Goal: Task Accomplishment & Management: Complete application form

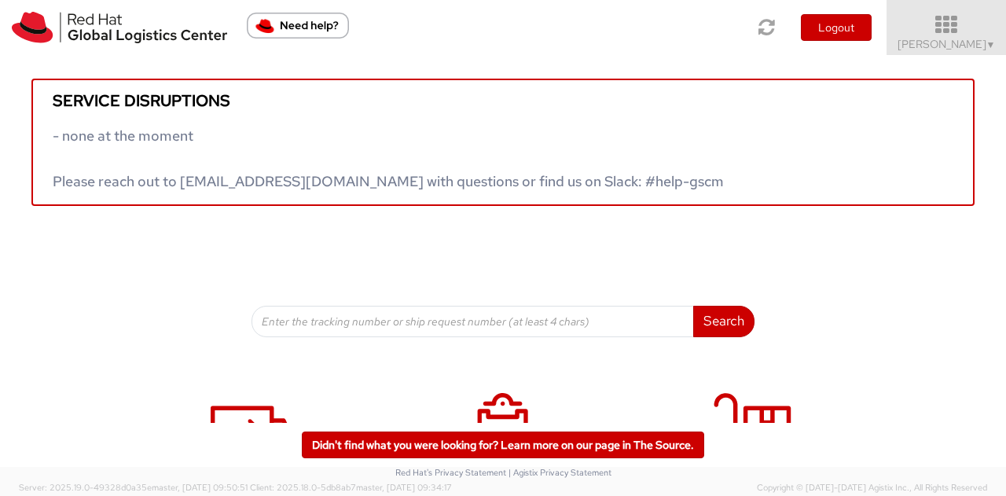
click at [931, 28] on icon at bounding box center [947, 25] width 138 height 22
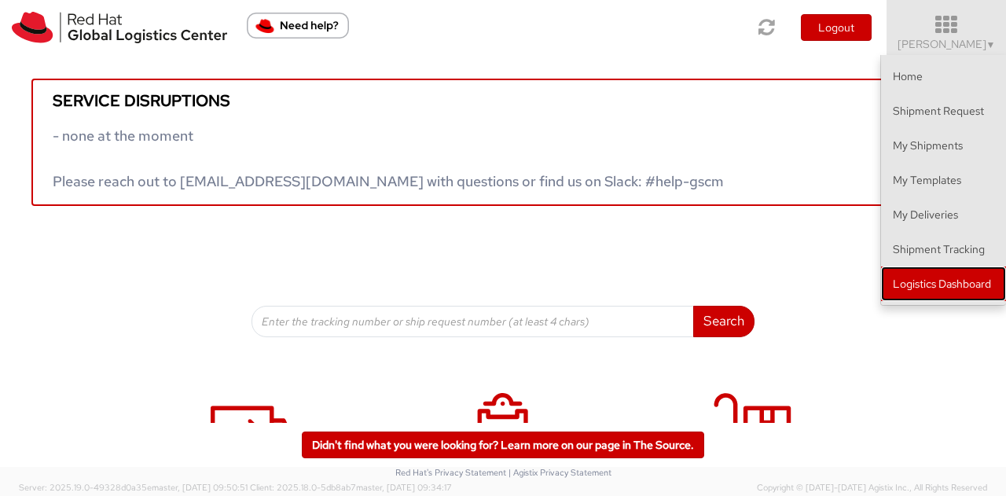
click at [925, 277] on link "Logistics Dashboard" at bounding box center [943, 283] width 125 height 35
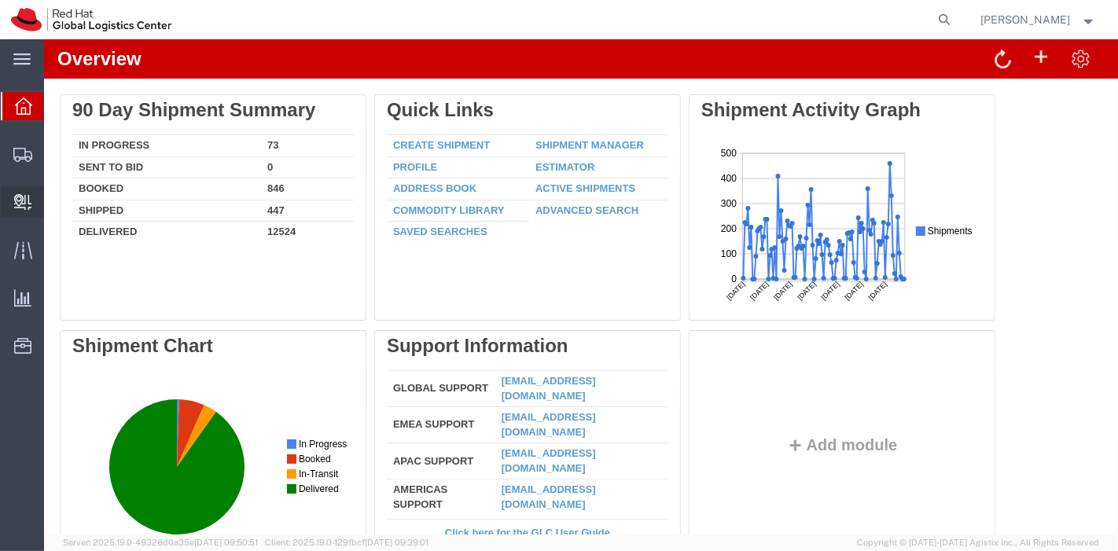
click at [0, 0] on span "Create Delivery" at bounding box center [0, 0] width 0 height 0
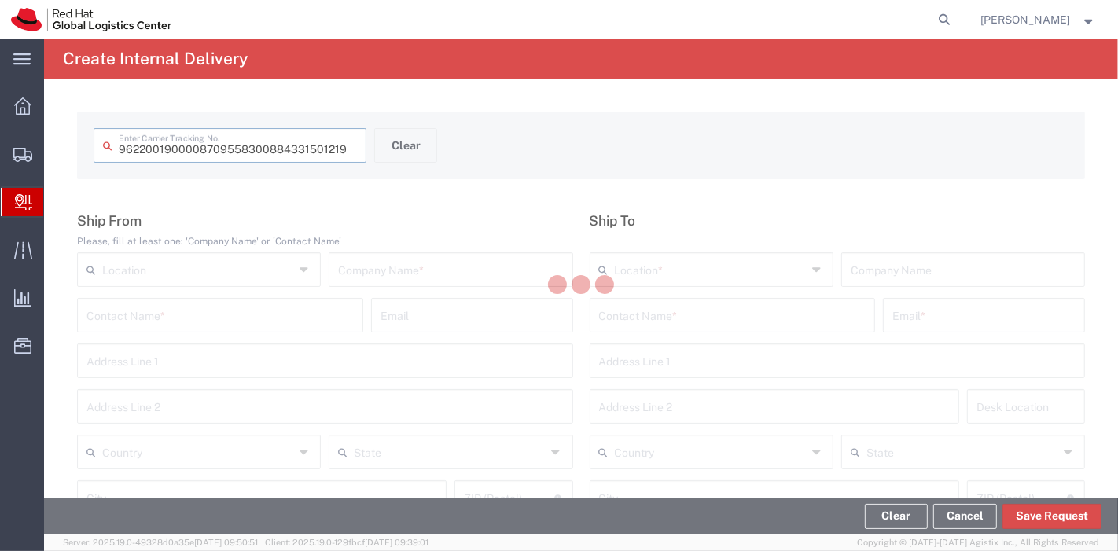
type input "884331501219"
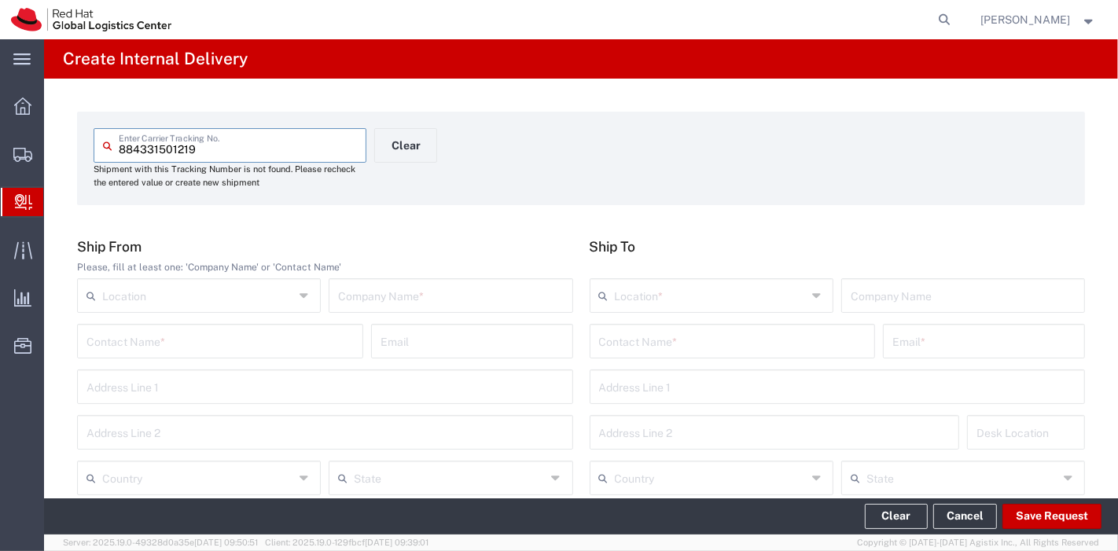
click at [424, 304] on input "text" at bounding box center [450, 295] width 225 height 28
type input "FedEx"
click at [209, 476] on input "text" at bounding box center [198, 477] width 192 height 28
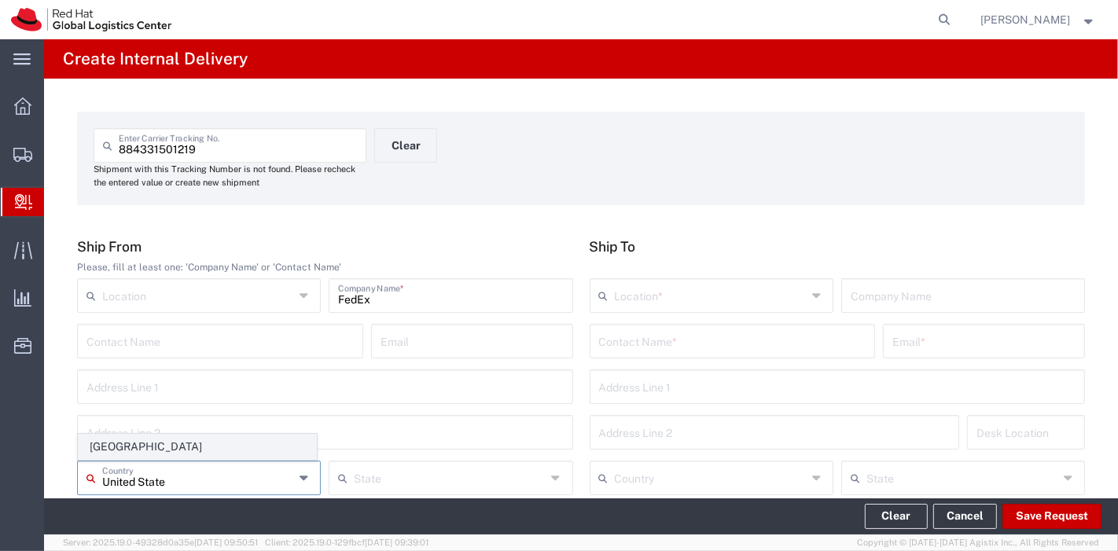
click at [131, 443] on span "[GEOGRAPHIC_DATA]" at bounding box center [197, 447] width 237 height 24
type input "[GEOGRAPHIC_DATA]"
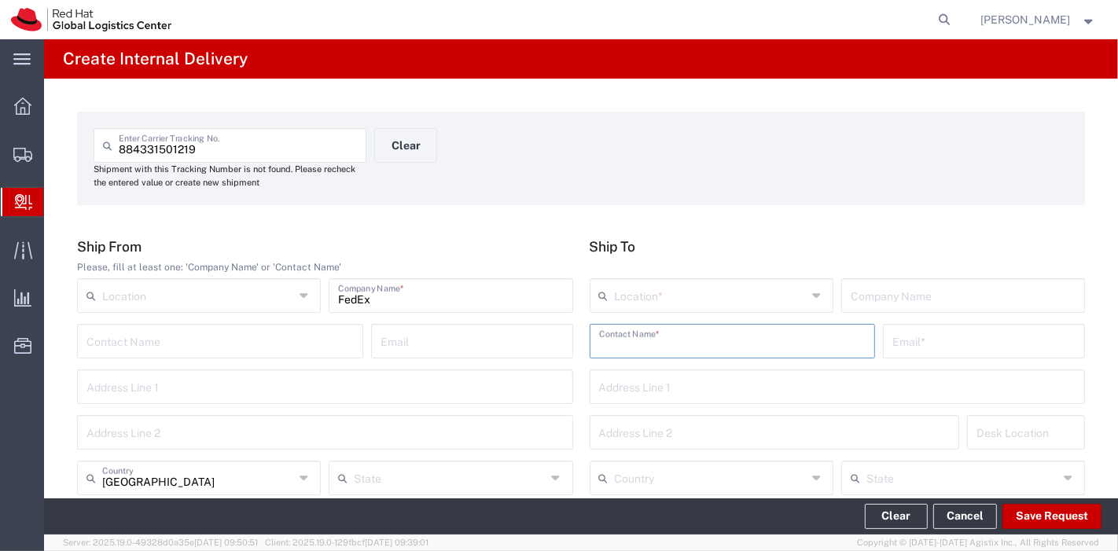
click at [748, 345] on input "text" at bounding box center [732, 340] width 267 height 28
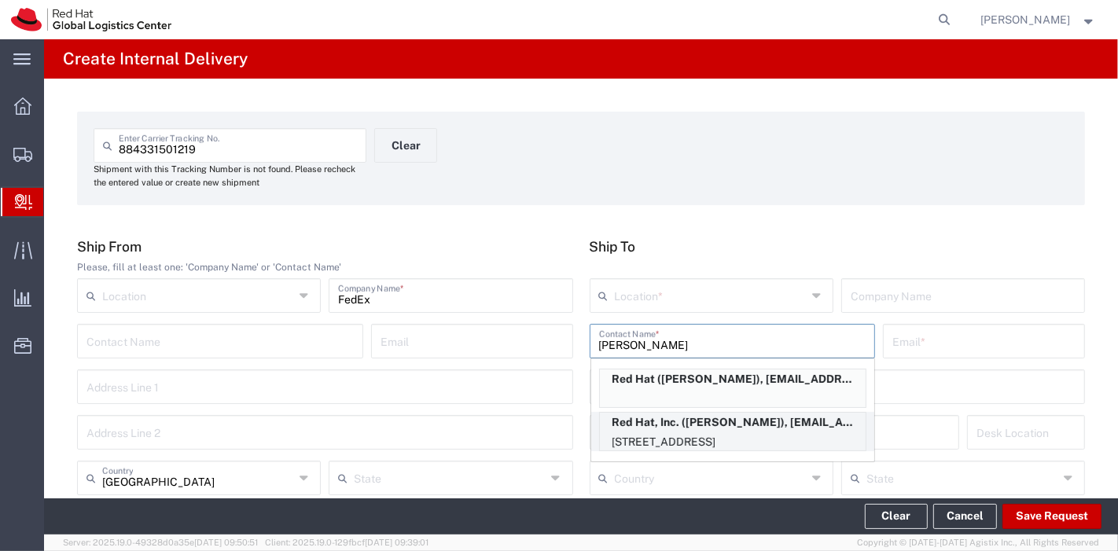
type input "[PERSON_NAME]"
click at [706, 428] on p "Red Hat, Inc. ([PERSON_NAME]), [EMAIL_ADDRESS][DOMAIN_NAME]" at bounding box center [733, 423] width 266 height 20
type input "RH - [GEOGRAPHIC_DATA]"
type input "Red Hat, Inc."
type input "[PERSON_NAME]"
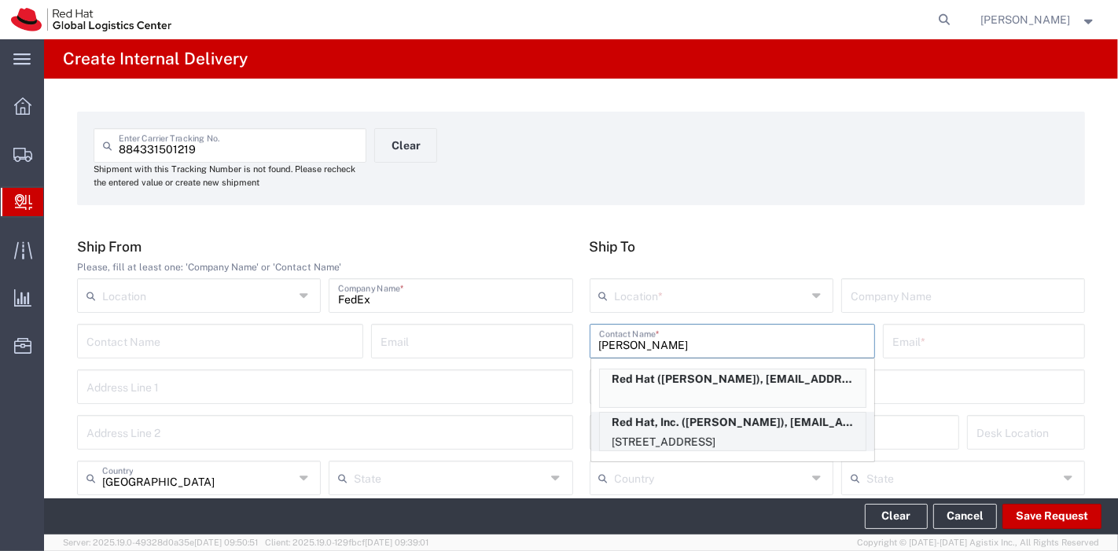
type input "[EMAIL_ADDRESS][DOMAIN_NAME]"
type input "[STREET_ADDRESS]"
type input "19S361"
type input "[GEOGRAPHIC_DATA]"
type input "RALEIGH"
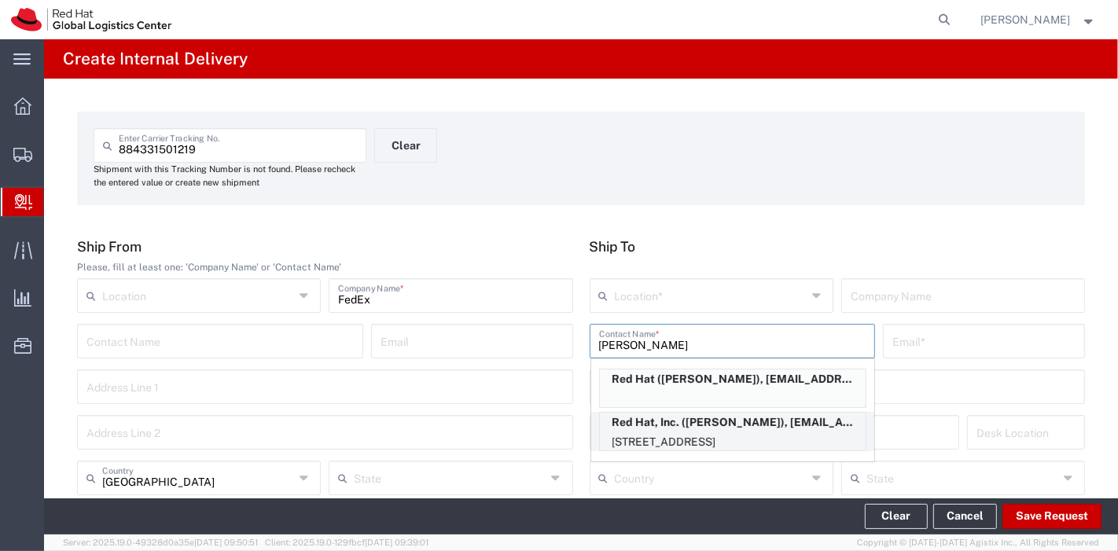
type input "27601"
type input "19196478534"
type input "[US_STATE]"
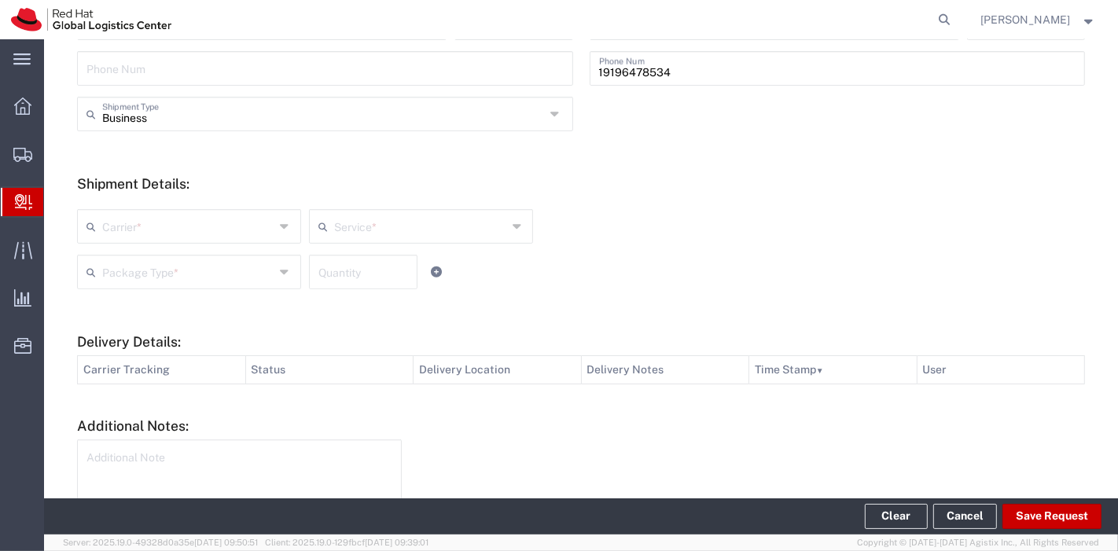
scroll to position [501, 0]
click at [256, 226] on input "text" at bounding box center [188, 225] width 173 height 28
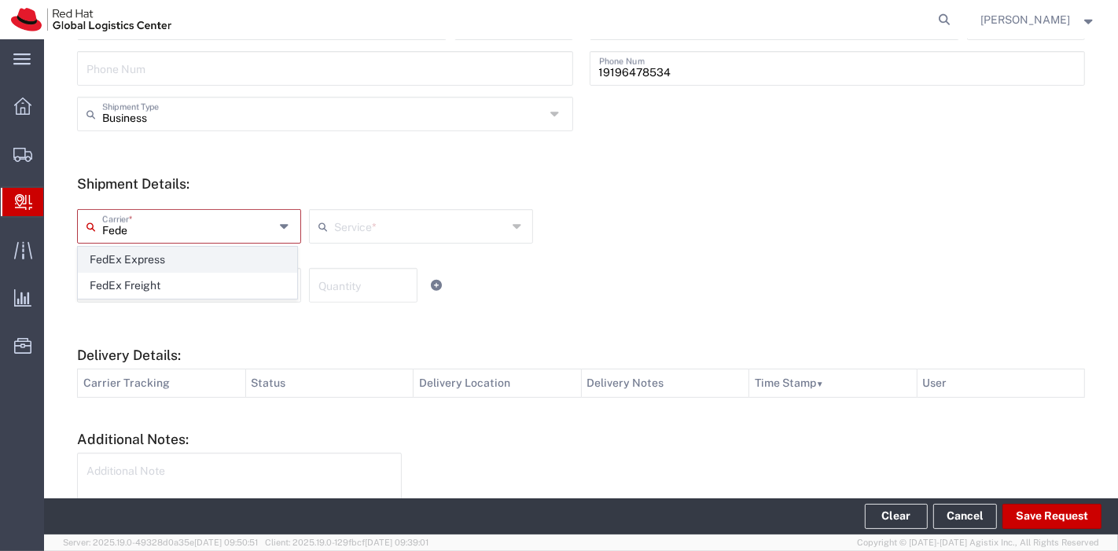
click at [154, 265] on span "FedEx Express" at bounding box center [188, 260] width 218 height 24
type input "FedEx Express"
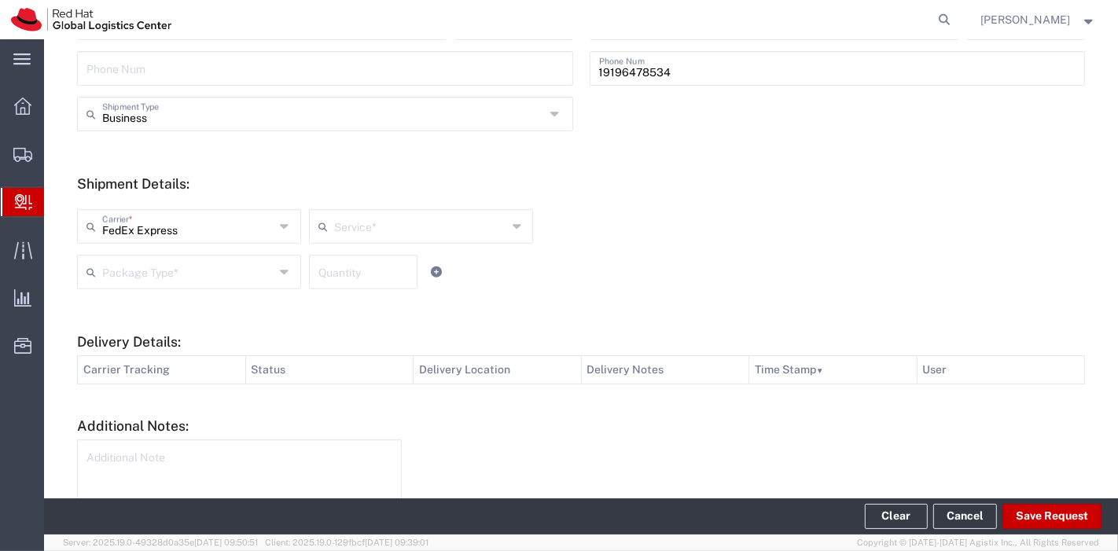
click at [335, 232] on input "text" at bounding box center [420, 225] width 173 height 28
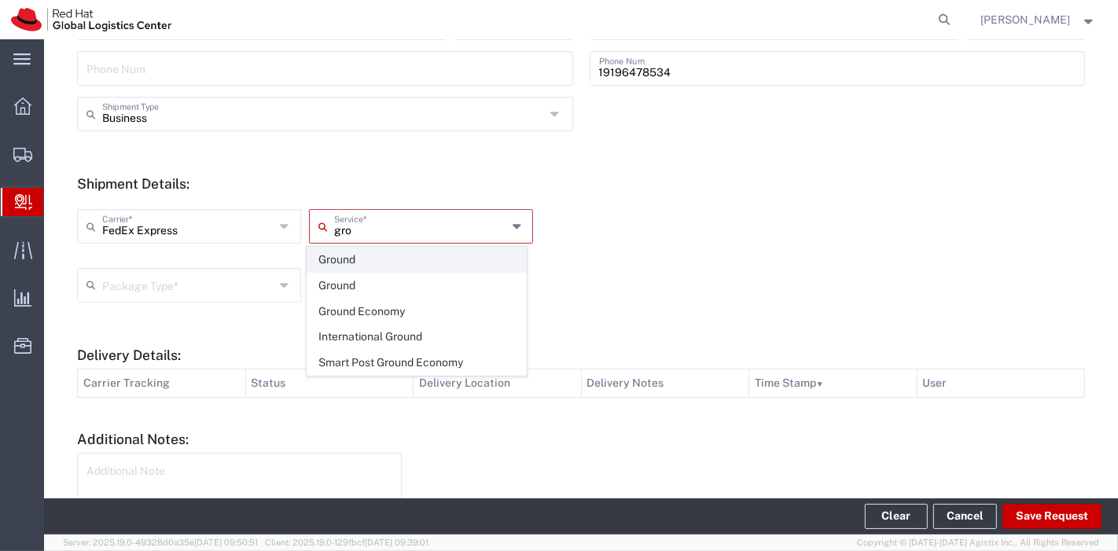
click at [358, 260] on span "Ground" at bounding box center [416, 260] width 218 height 24
type input "Ground"
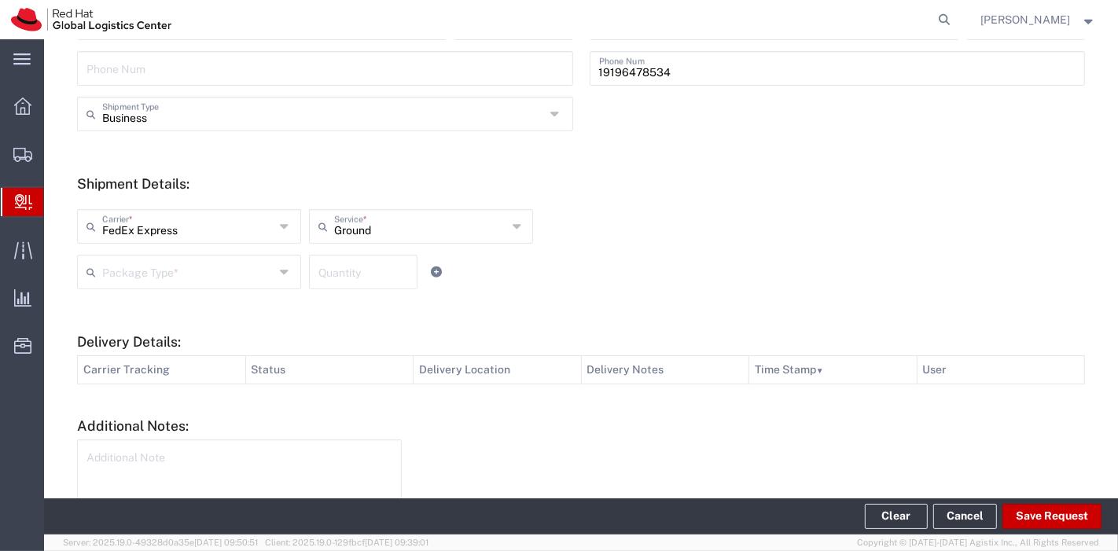
click at [225, 273] on input "text" at bounding box center [188, 271] width 173 height 28
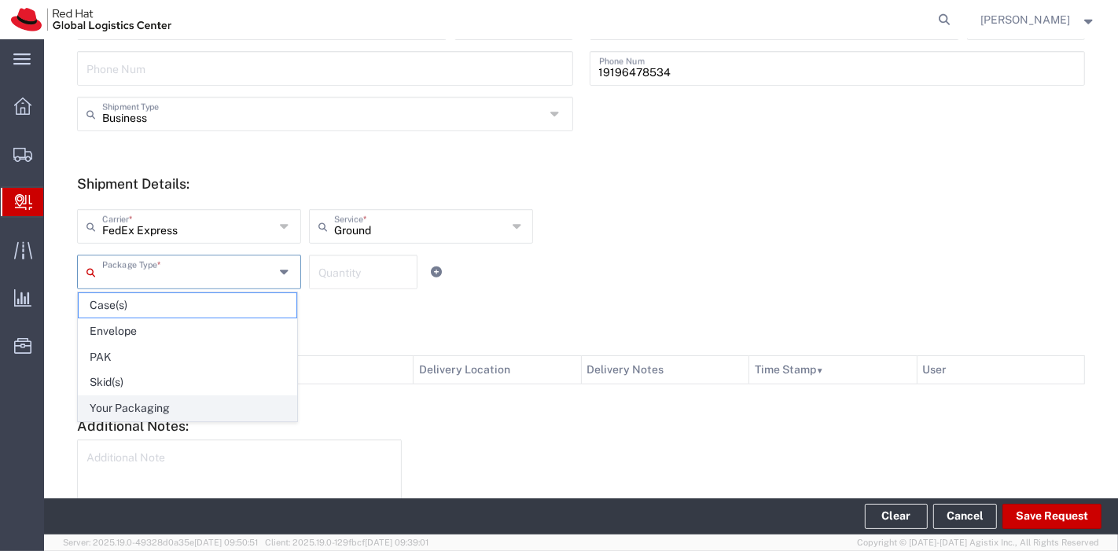
click at [157, 402] on span "Your Packaging" at bounding box center [188, 408] width 218 height 24
type input "Your Packaging"
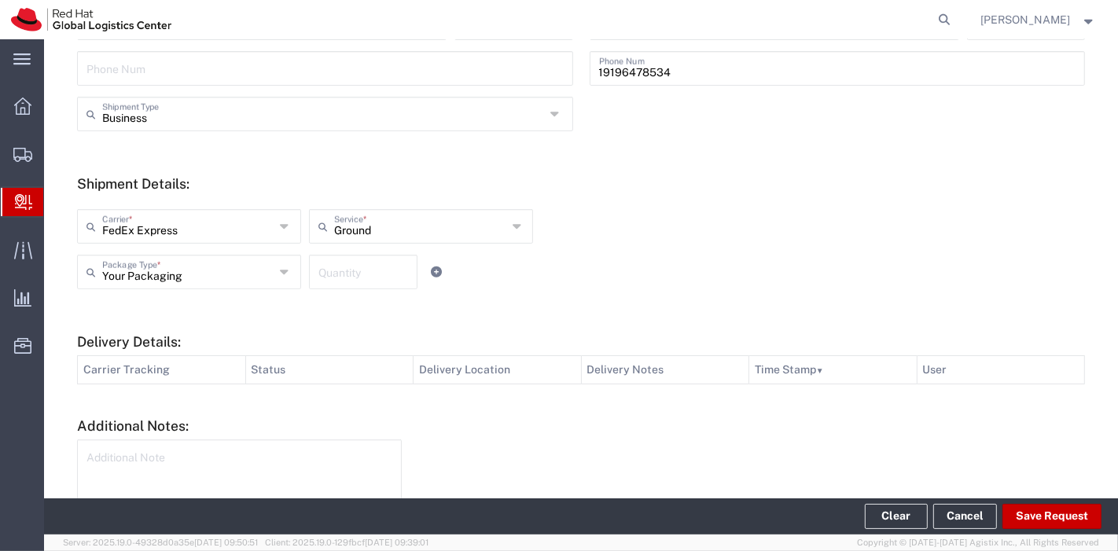
click at [347, 279] on input "number" at bounding box center [363, 271] width 90 height 28
type input "1"
click at [1031, 506] on button "Save Request" at bounding box center [1051, 516] width 99 height 25
type input "[GEOGRAPHIC_DATA]"
type input "[US_STATE]"
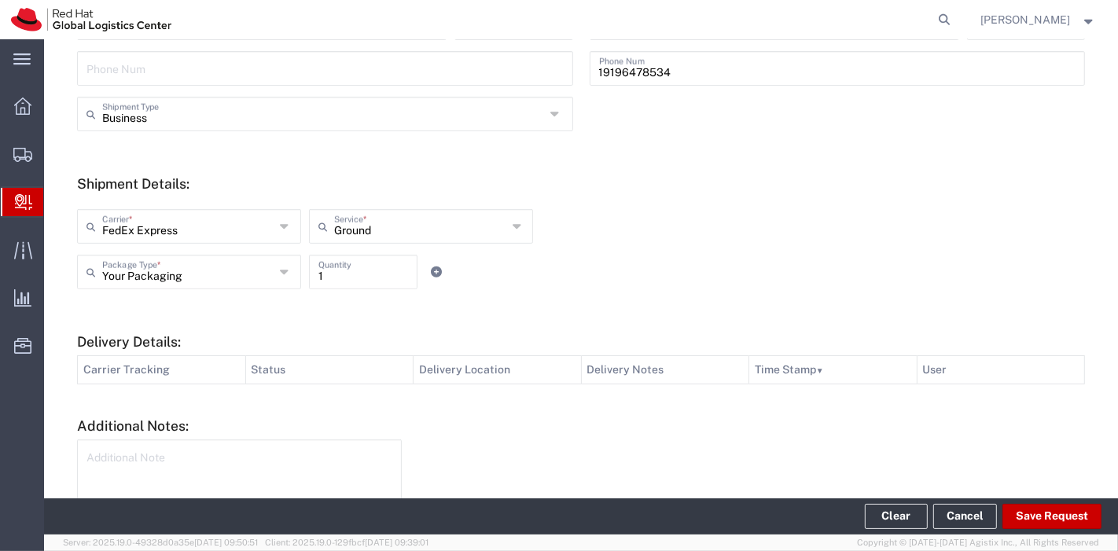
type input "MANKATO"
type input "56001"
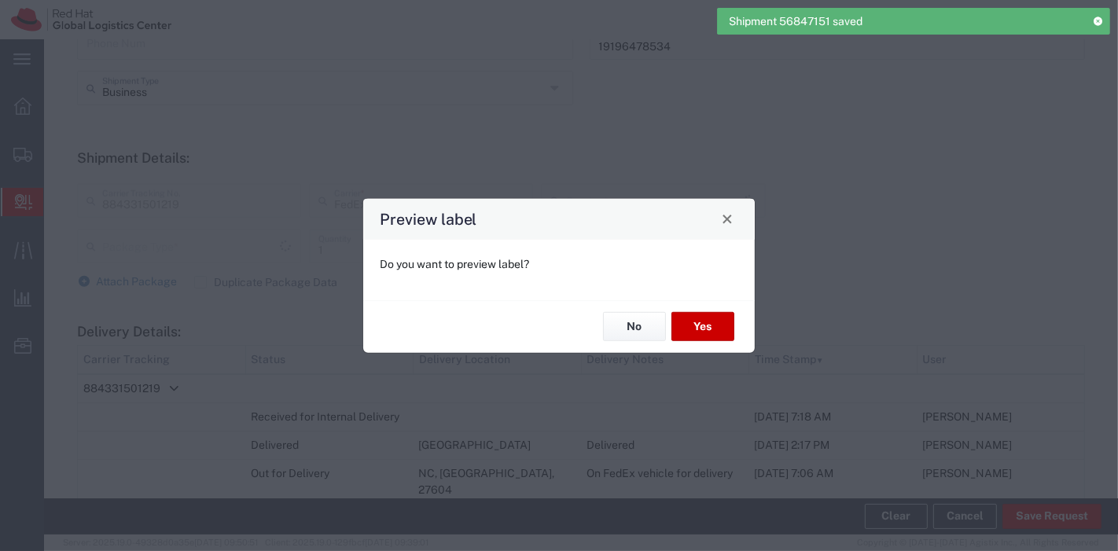
scroll to position [475, 0]
type input "Your Packaging"
type input "Ground"
click at [639, 322] on button "No" at bounding box center [634, 326] width 63 height 29
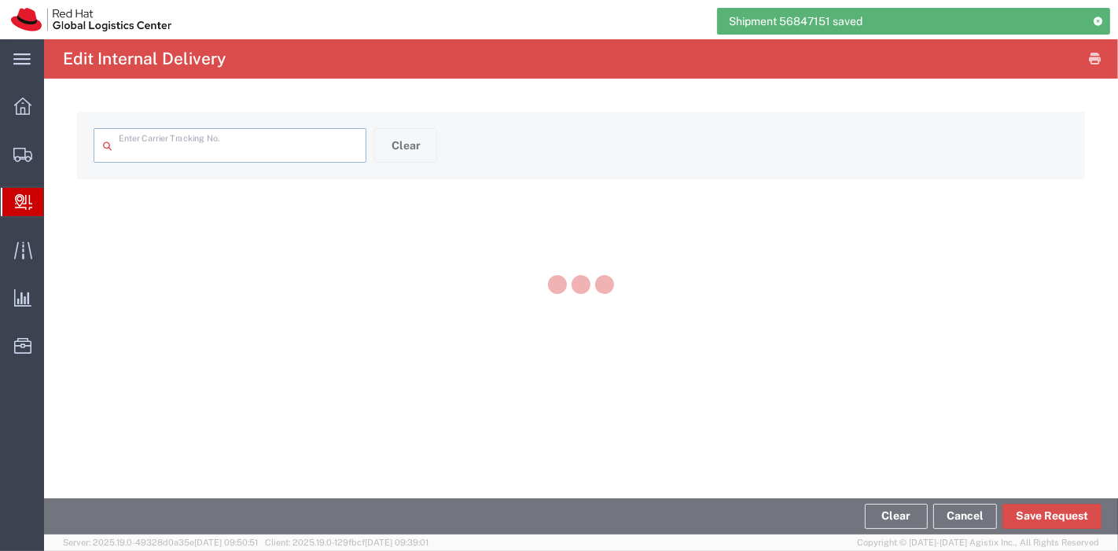
type input "884331501219"
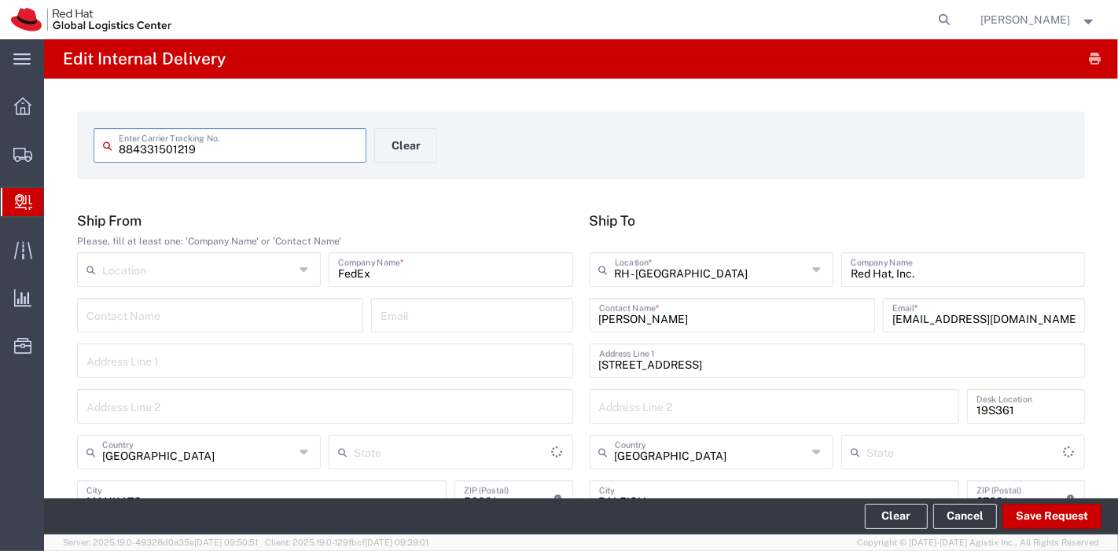
type input "[US_STATE]"
type input "Your Packaging"
type input "[US_STATE]"
type input "Ground"
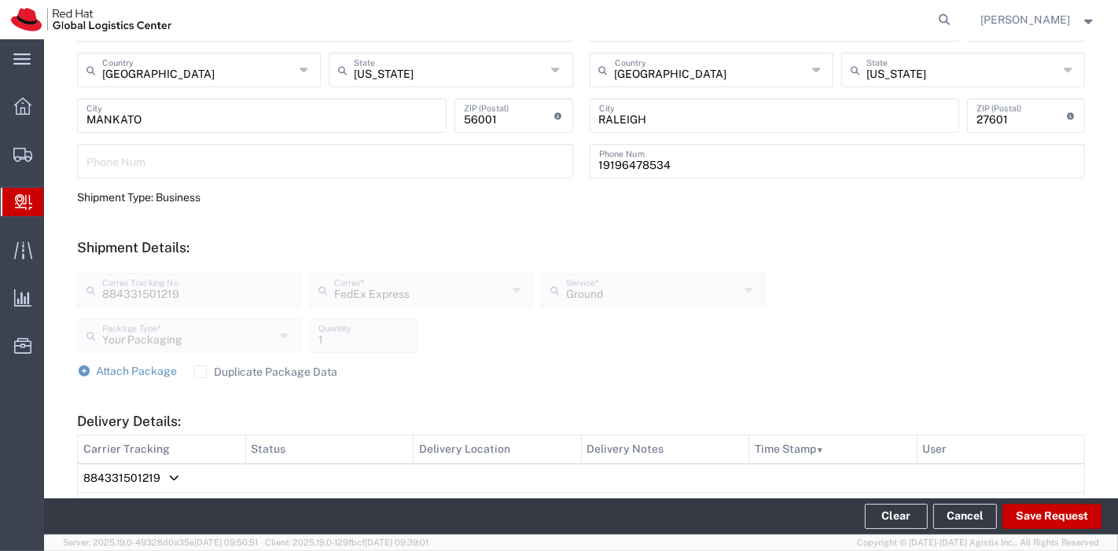
scroll to position [472, 0]
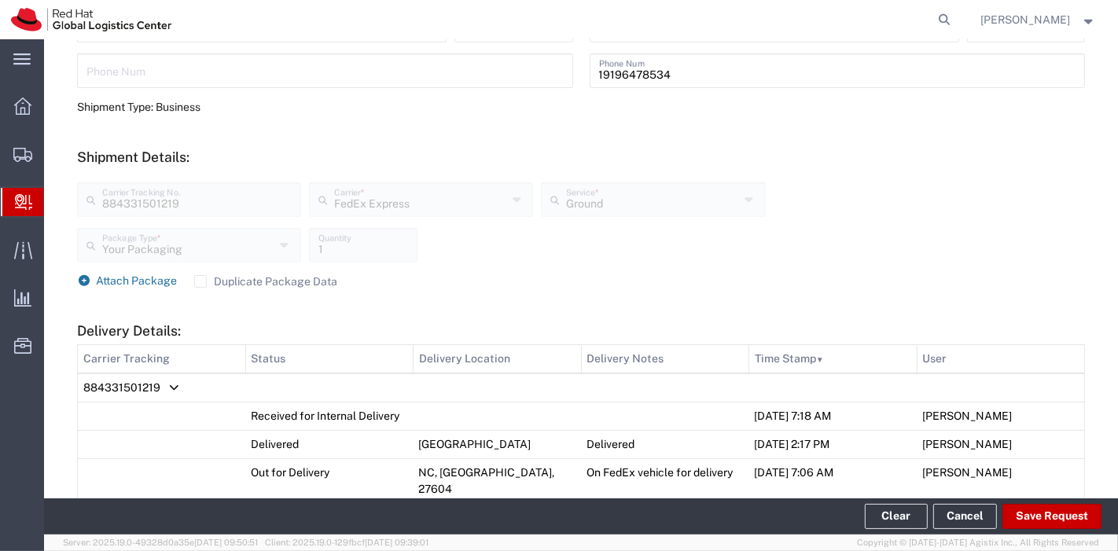
click at [145, 285] on span "Attach Package" at bounding box center [137, 280] width 81 height 13
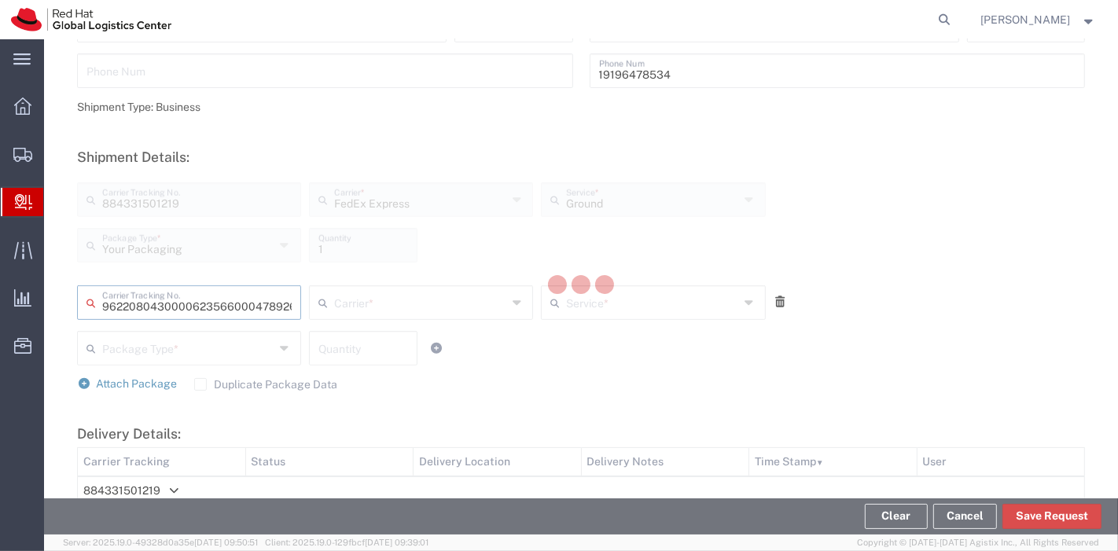
type input "478926371302"
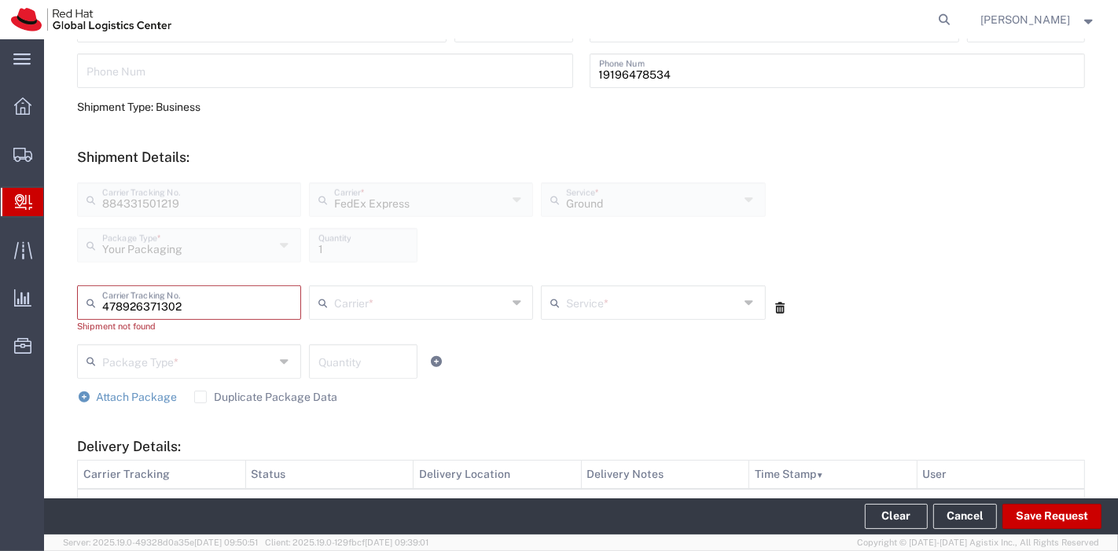
click at [197, 399] on label "Duplicate Package Data" at bounding box center [266, 397] width 144 height 13
click at [200, 397] on input "Duplicate Package Data" at bounding box center [200, 397] width 0 height 0
click at [775, 305] on icon at bounding box center [780, 308] width 14 height 11
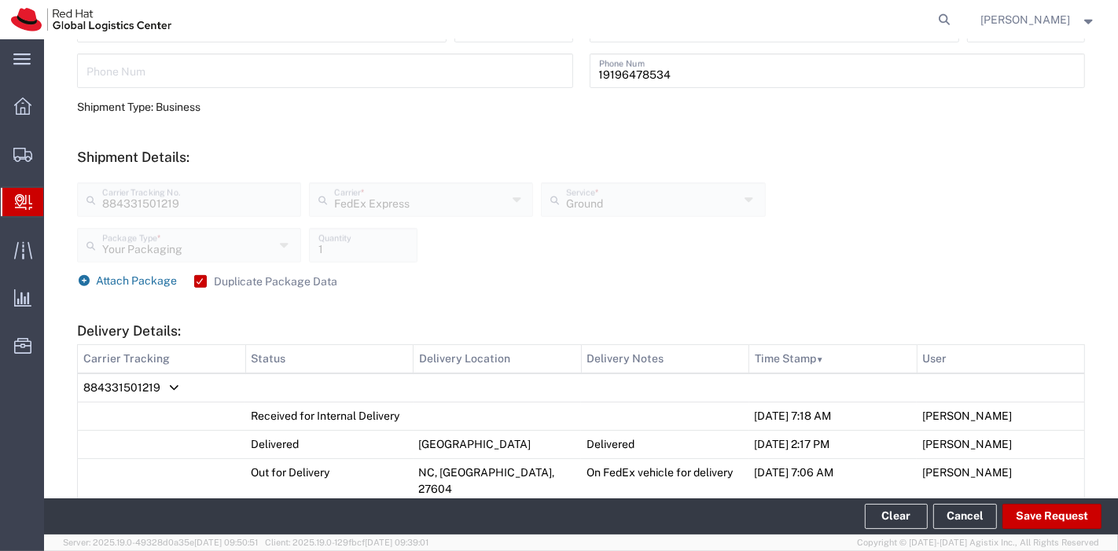
click at [104, 285] on span "Attach Package" at bounding box center [137, 280] width 81 height 13
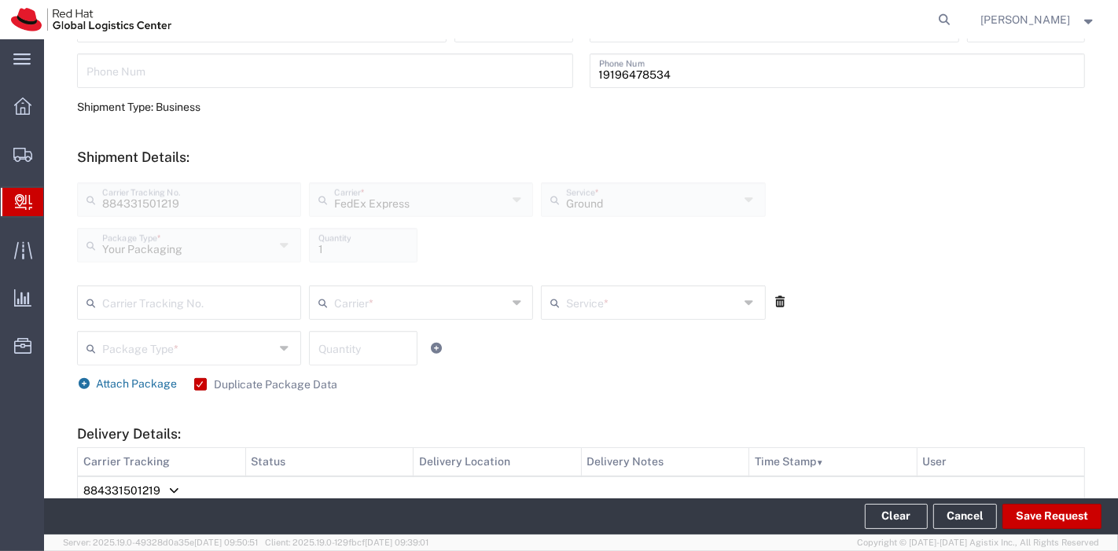
click at [104, 285] on div "Carrier Tracking No." at bounding box center [189, 302] width 224 height 35
click at [160, 307] on input "text" at bounding box center [196, 302] width 189 height 28
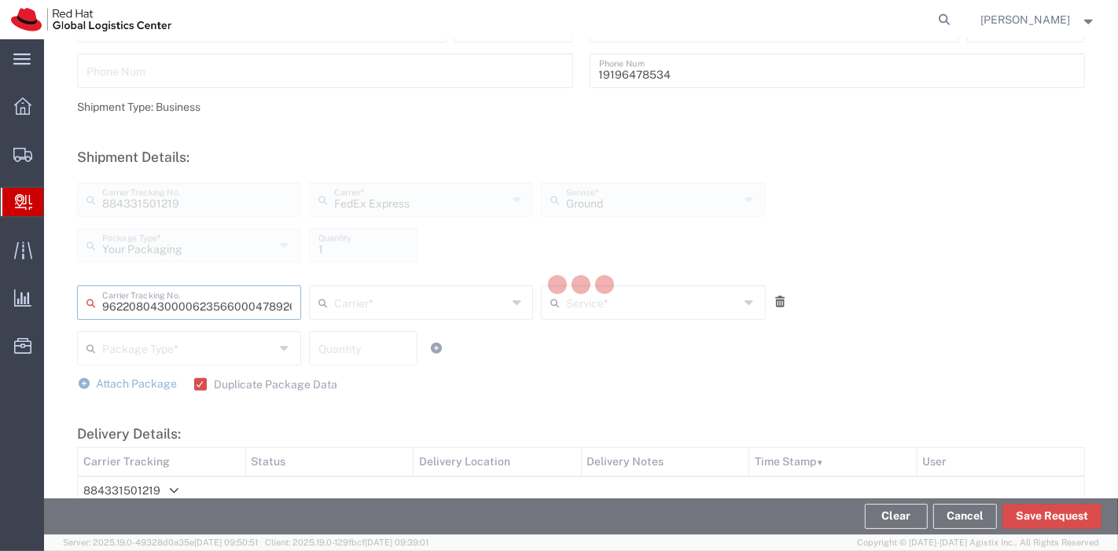
type input "478926371302"
type input "FedEx Express"
type input "Your Packaging"
type input "1"
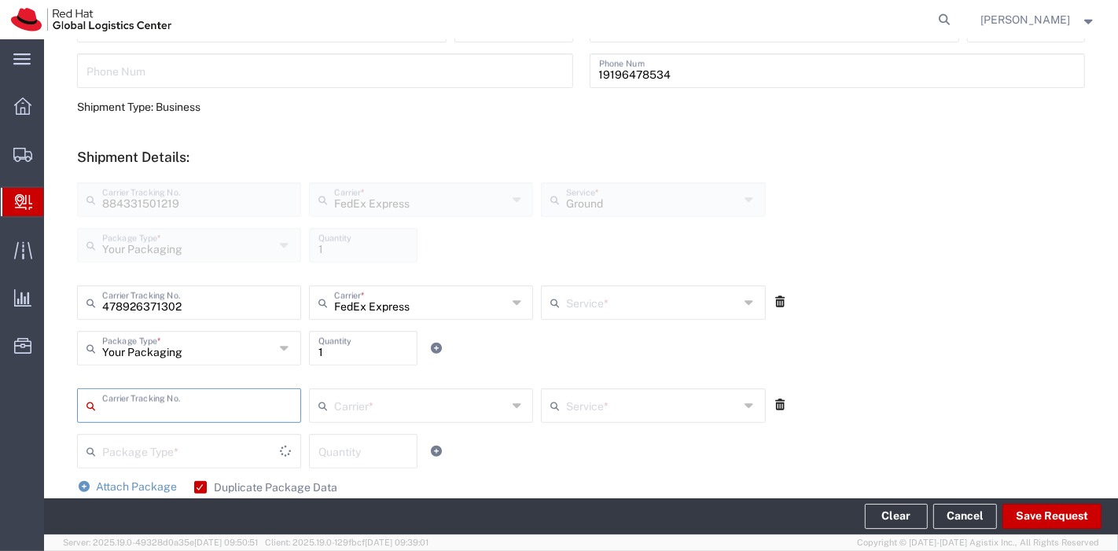
type input "Ground"
click at [773, 402] on icon at bounding box center [780, 404] width 14 height 11
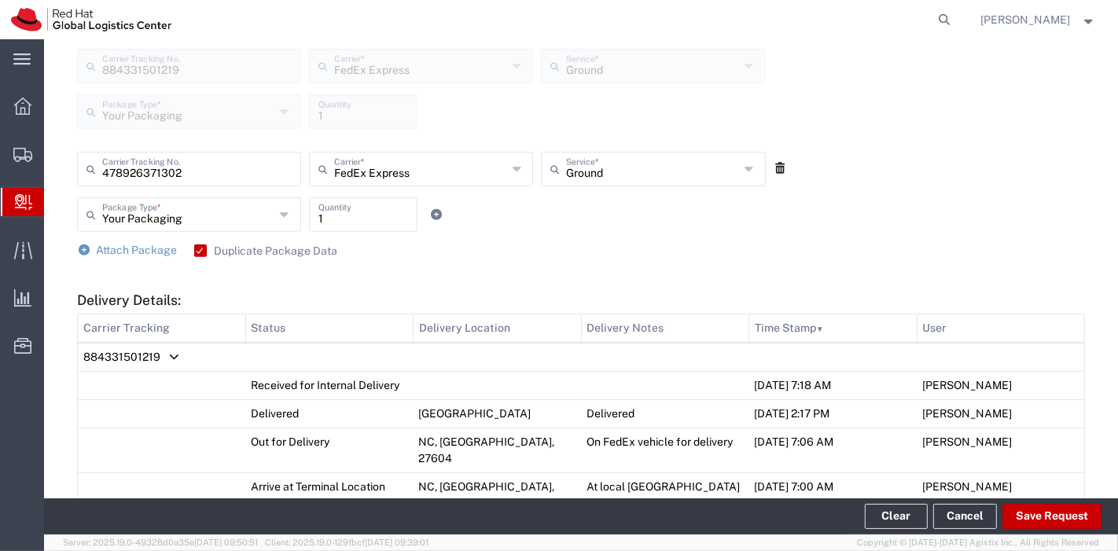
scroll to position [607, 0]
click at [1067, 508] on button "Save Request" at bounding box center [1051, 516] width 99 height 25
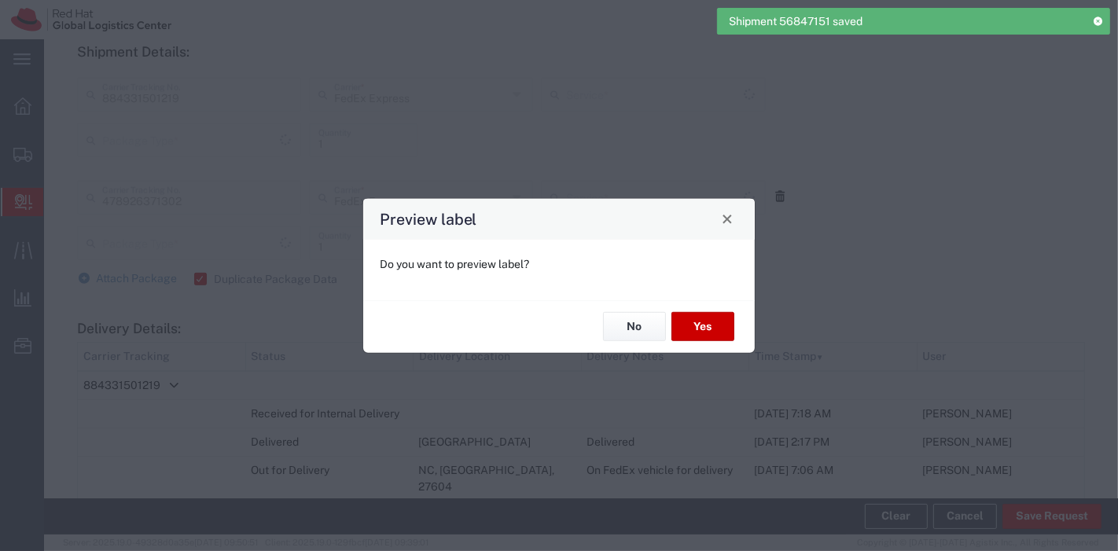
scroll to position [636, 0]
type input "Your Packaging"
type input "Ground"
type input "Your Packaging"
type input "Home Delivery"
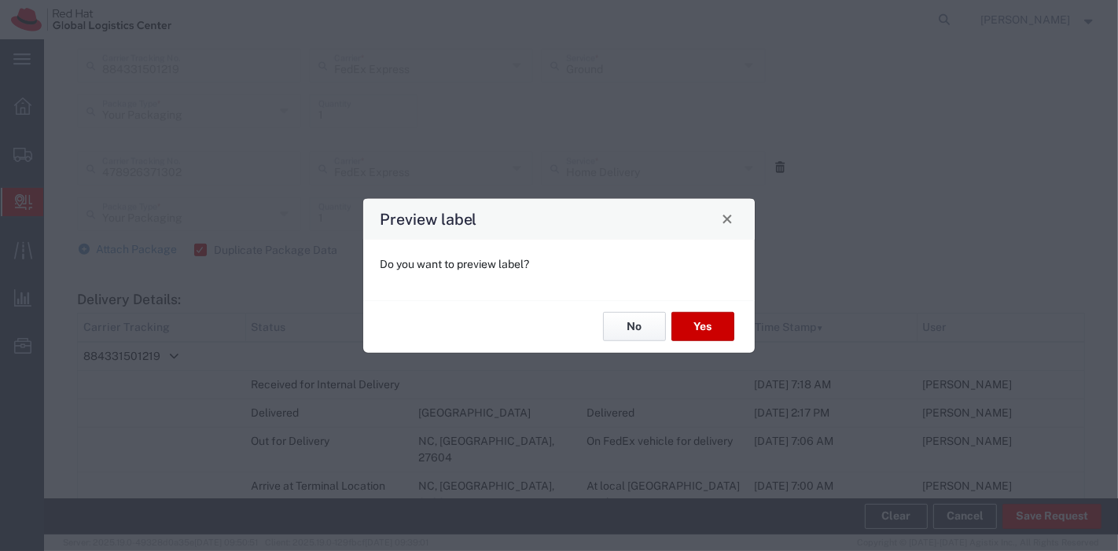
click at [633, 328] on button "No" at bounding box center [634, 326] width 63 height 29
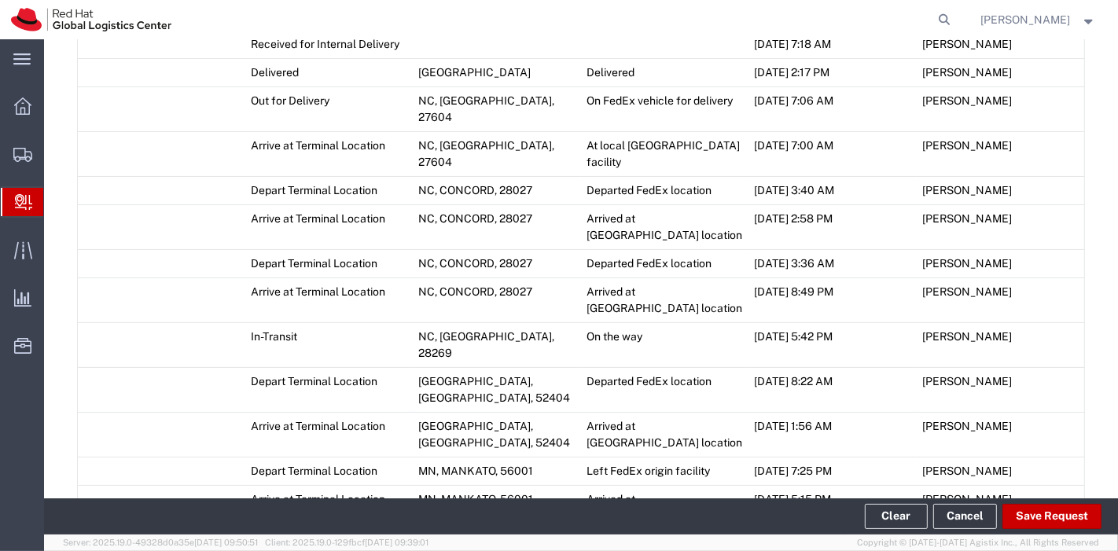
scroll to position [1211, 0]
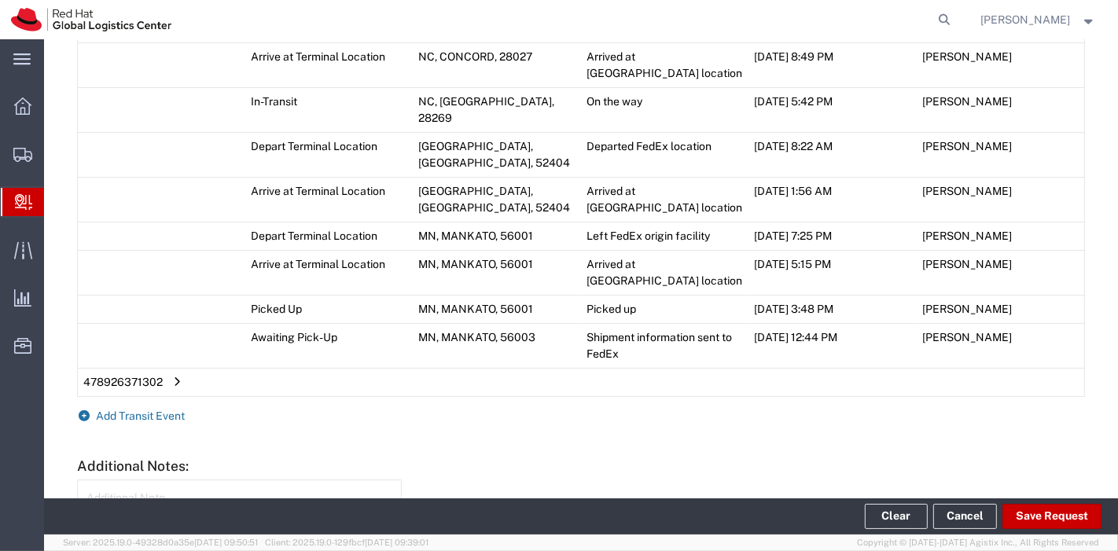
click at [168, 410] on span "Add Transit Event" at bounding box center [141, 416] width 89 height 13
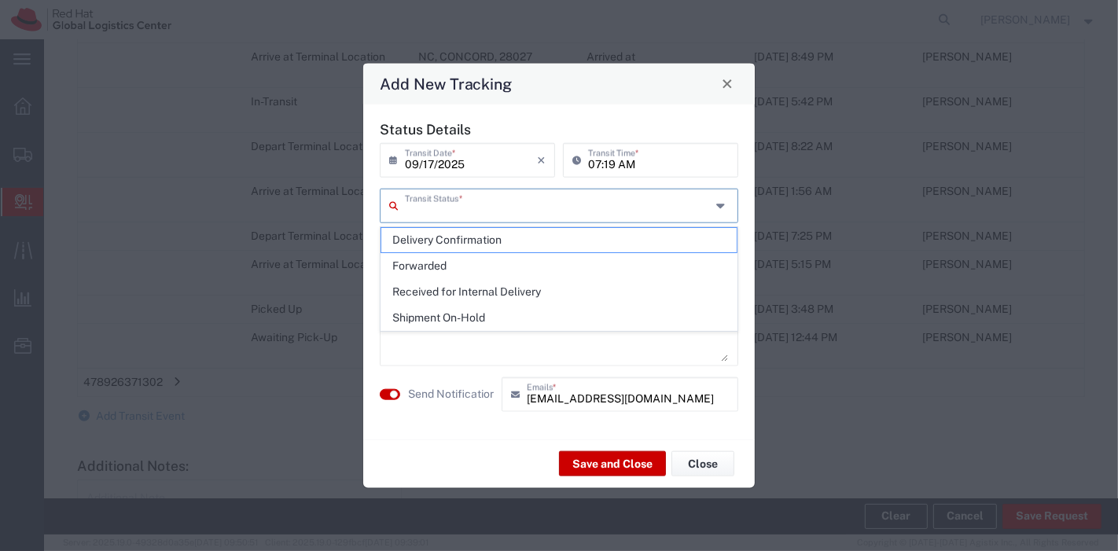
click at [523, 210] on input "text" at bounding box center [558, 204] width 306 height 28
click at [513, 235] on span "Delivery Confirmation" at bounding box center [559, 240] width 356 height 24
type input "Delivery Confirmation"
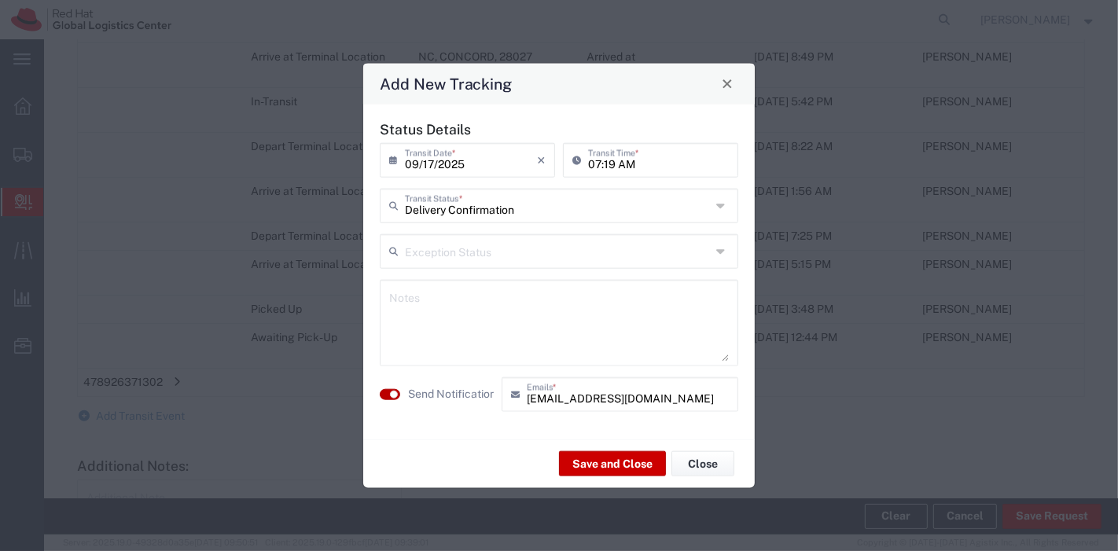
click at [395, 391] on small "button" at bounding box center [394, 394] width 8 height 8
click at [608, 457] on button "Save and Close" at bounding box center [612, 463] width 107 height 25
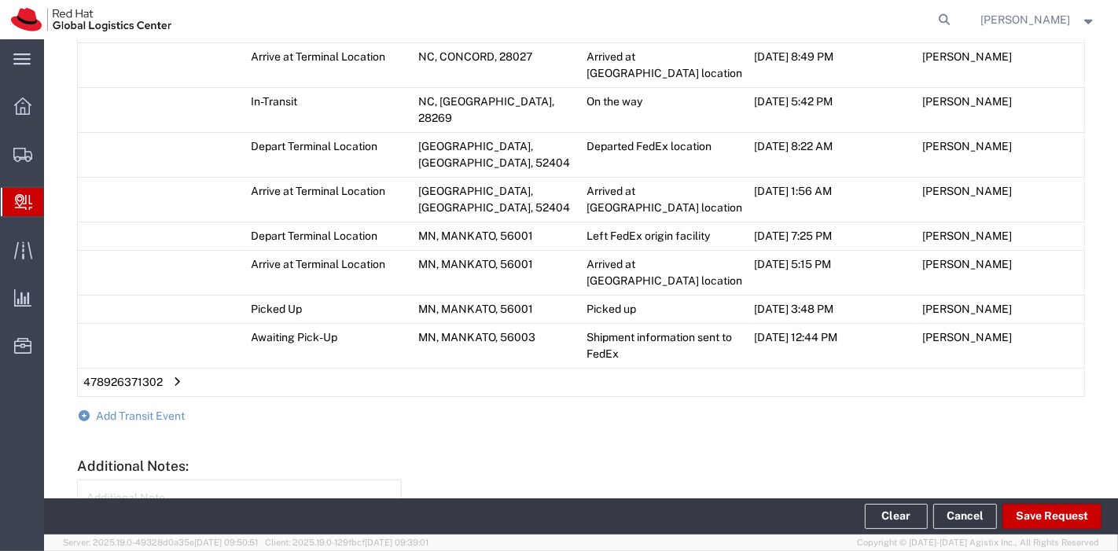
scroll to position [1240, 0]
click at [1064, 509] on button "Save Request" at bounding box center [1051, 516] width 99 height 25
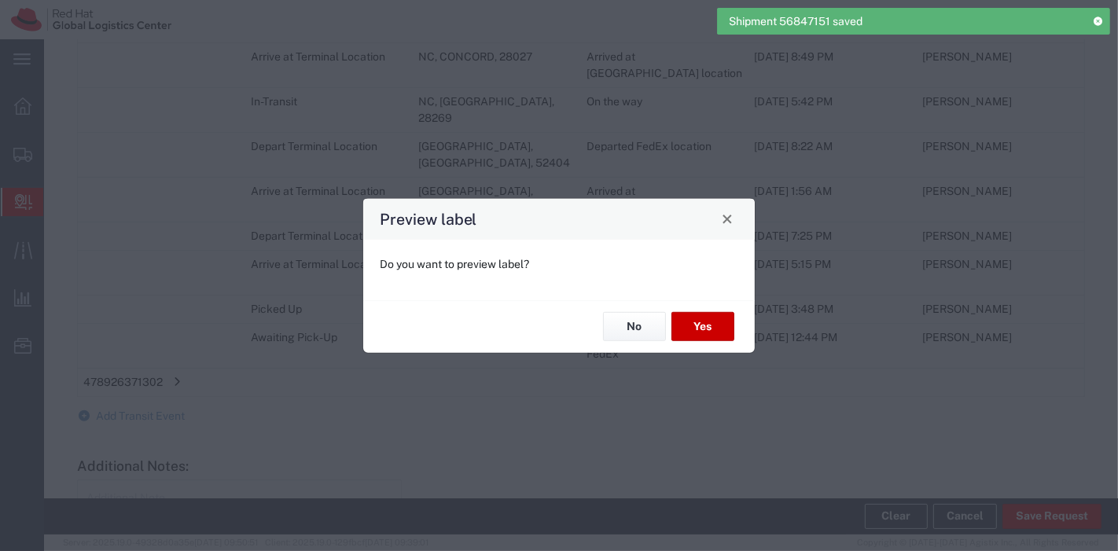
type input "Your Packaging"
type input "Home Delivery"
click at [628, 331] on button "No" at bounding box center [634, 326] width 63 height 29
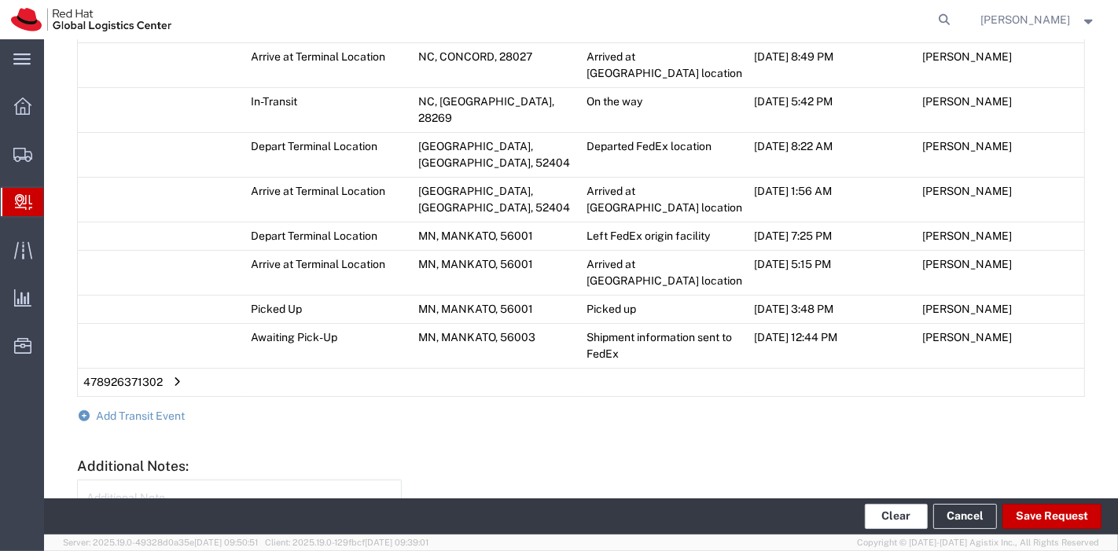
click at [902, 507] on button "Clear" at bounding box center [896, 516] width 63 height 25
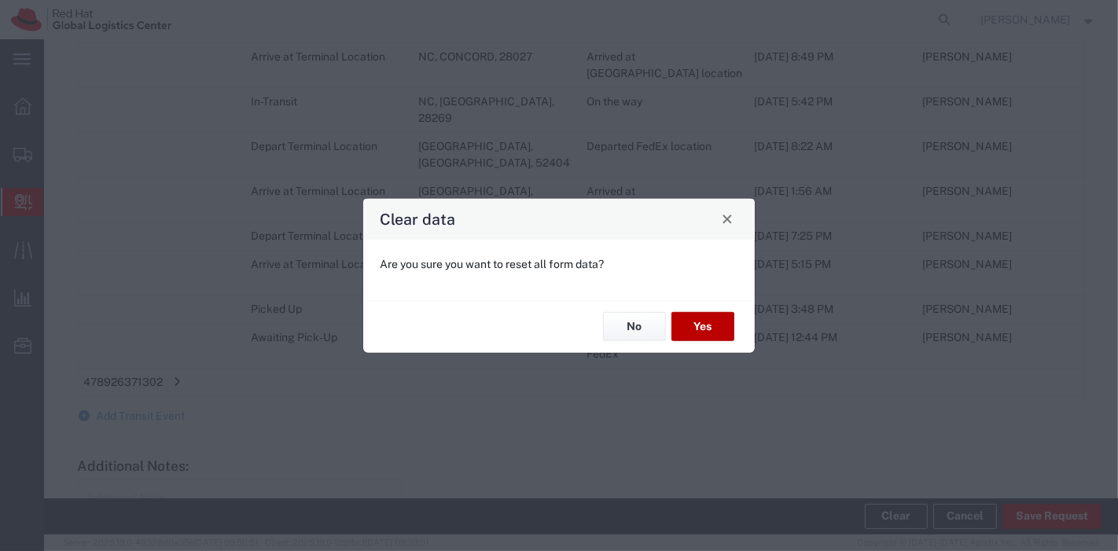
click at [686, 324] on button "Yes" at bounding box center [702, 326] width 63 height 29
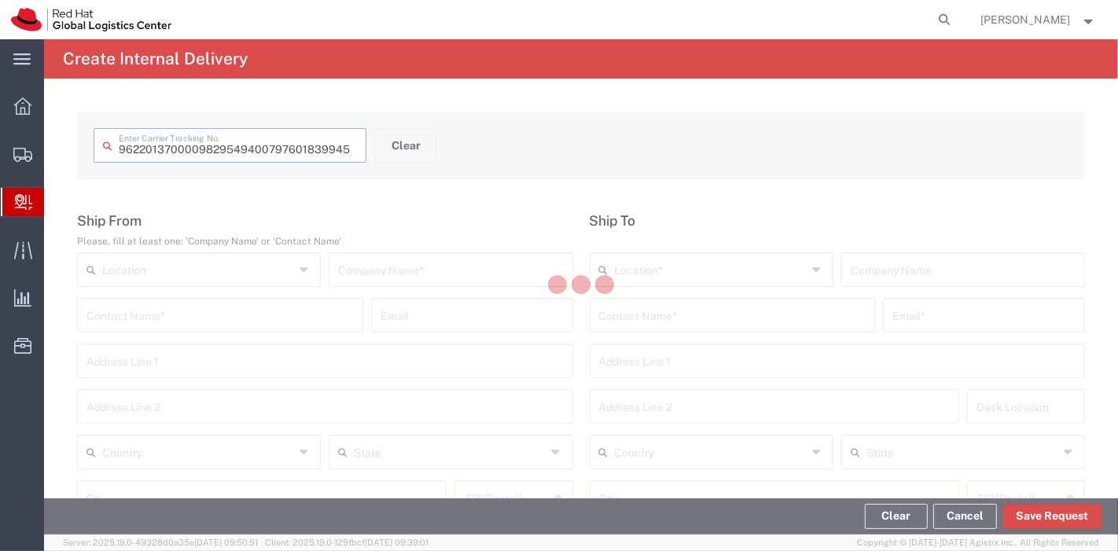
type input "797601839945"
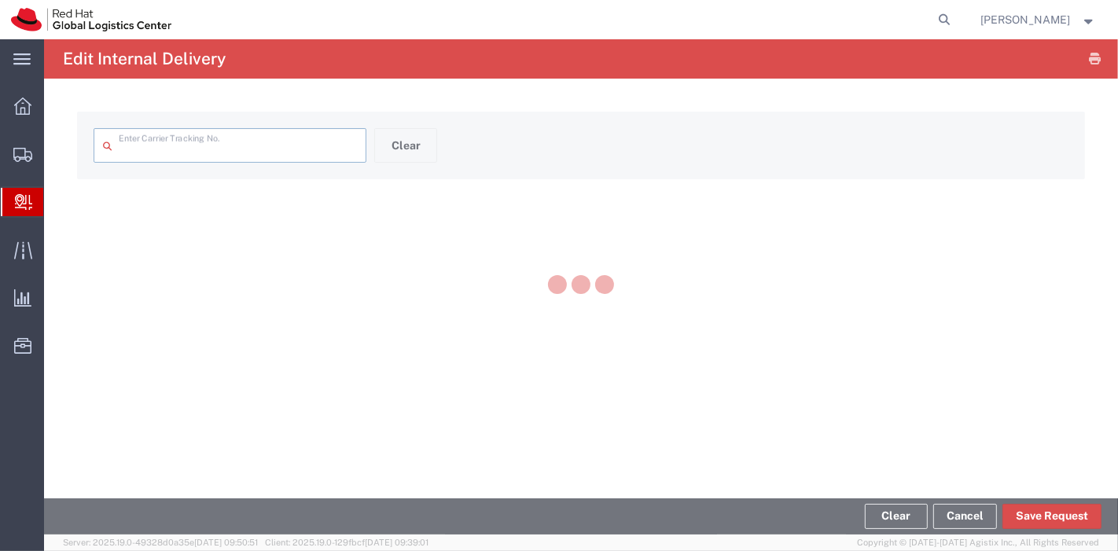
type input "797601839945"
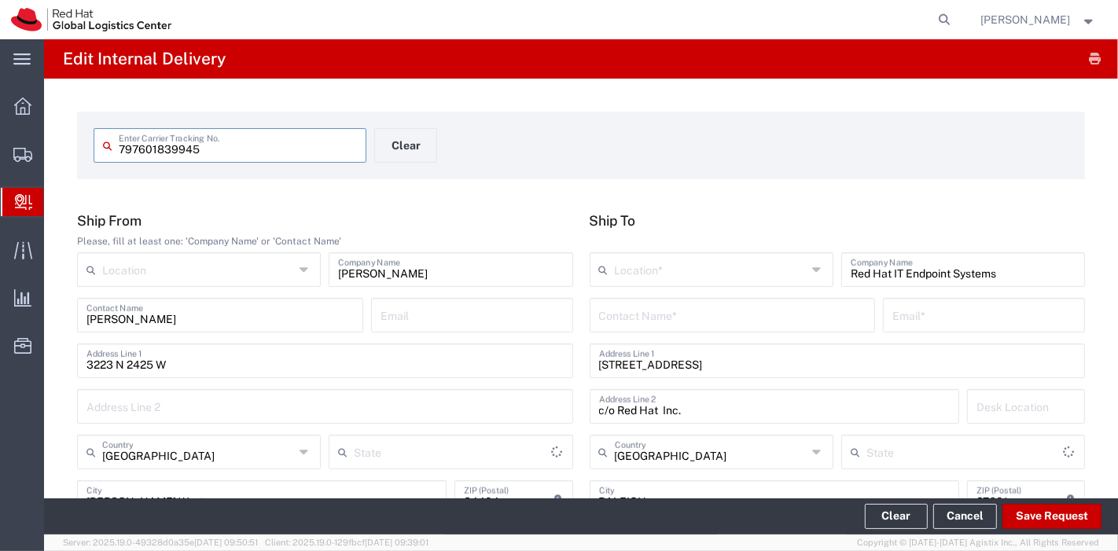
type input "[US_STATE]"
type input "Ground"
type input "[US_STATE]"
click at [689, 324] on input "text" at bounding box center [732, 314] width 267 height 28
type input "IT HD"
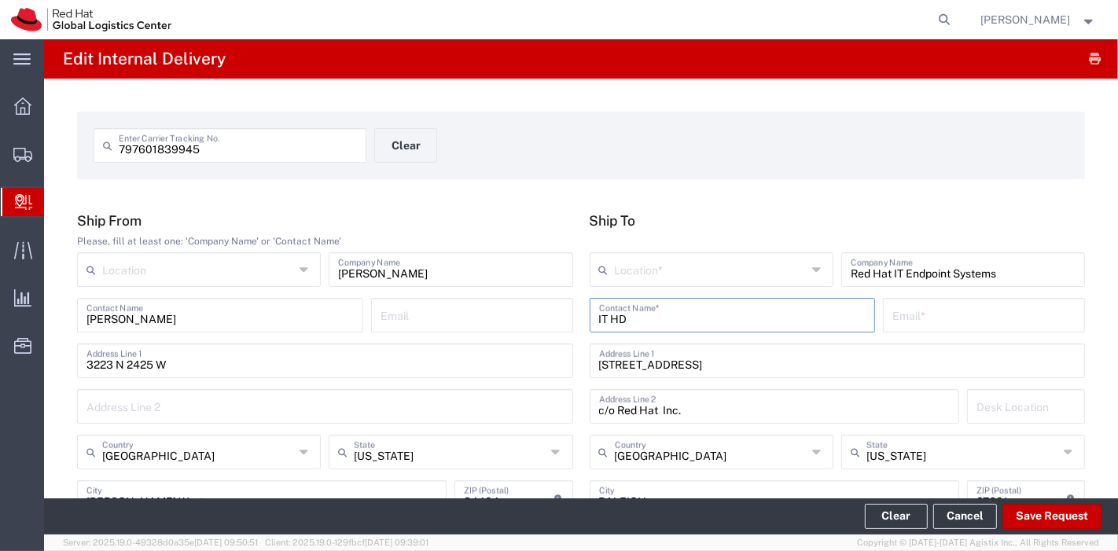
click at [942, 310] on input "text" at bounding box center [983, 314] width 183 height 28
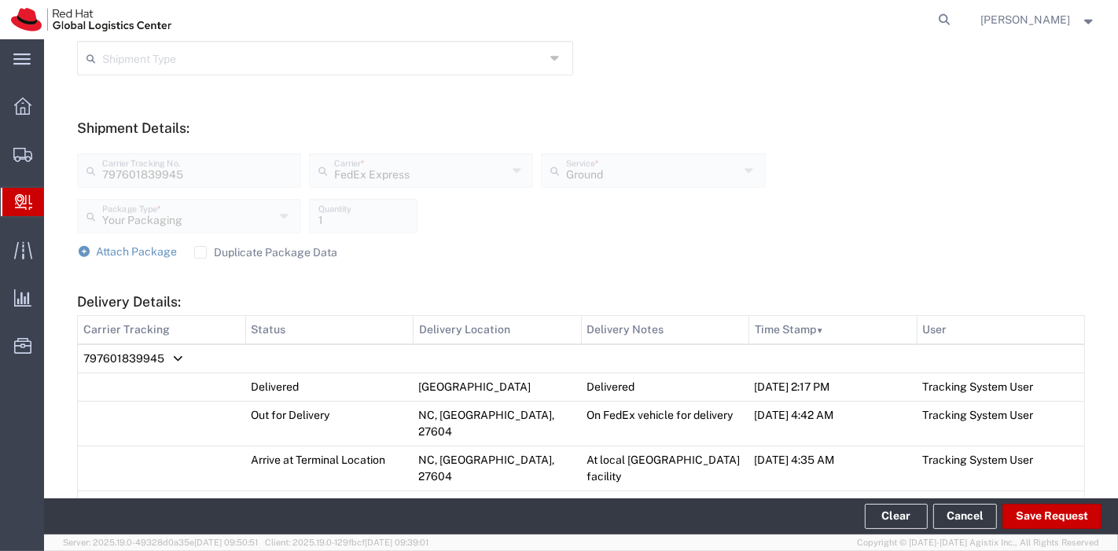
scroll to position [534, 0]
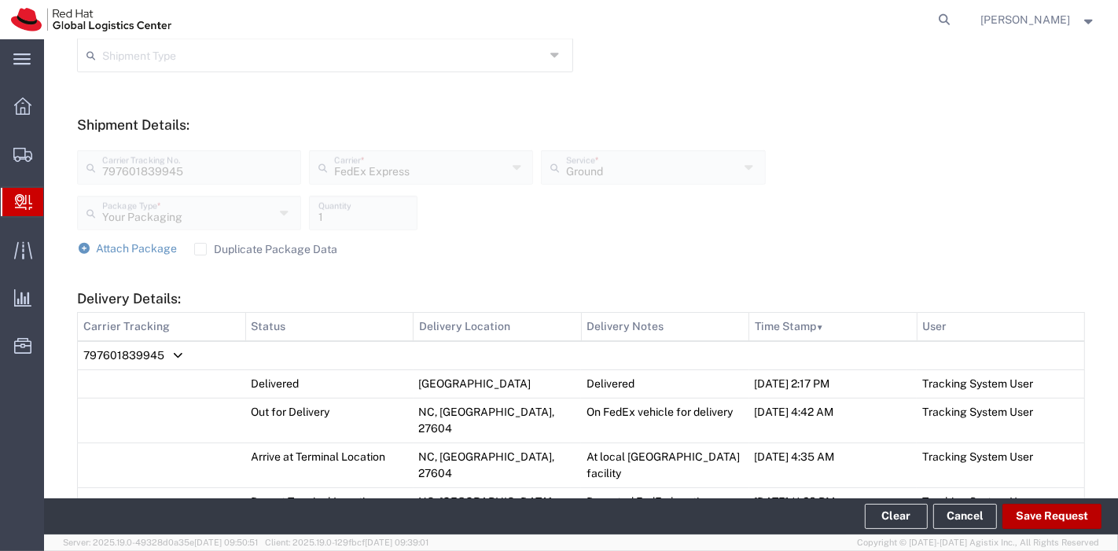
type input "[EMAIL_ADDRESS][DOMAIN_NAME]"
click at [1035, 515] on button "Save Request" at bounding box center [1051, 516] width 99 height 25
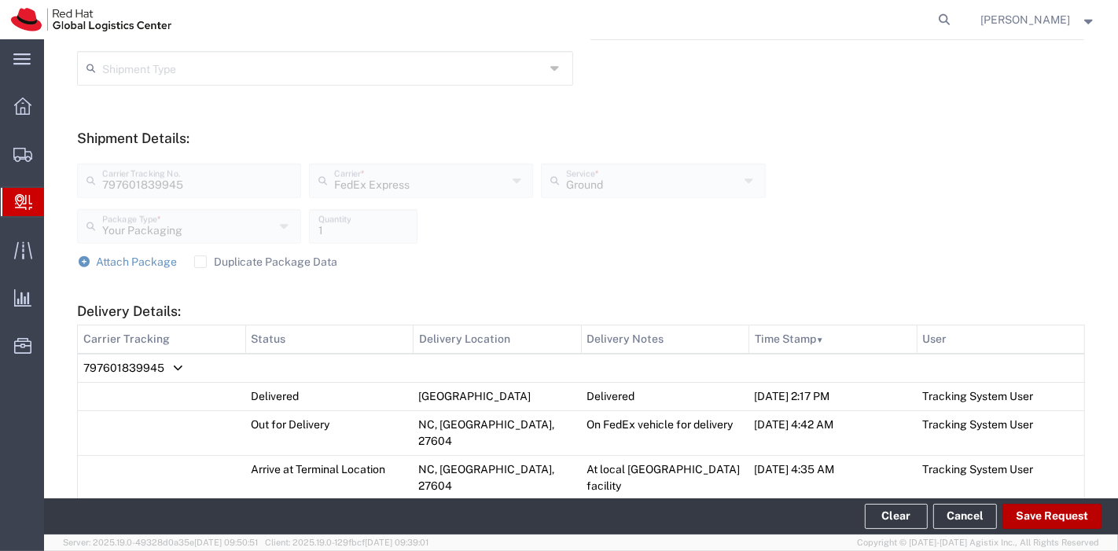
scroll to position [547, 0]
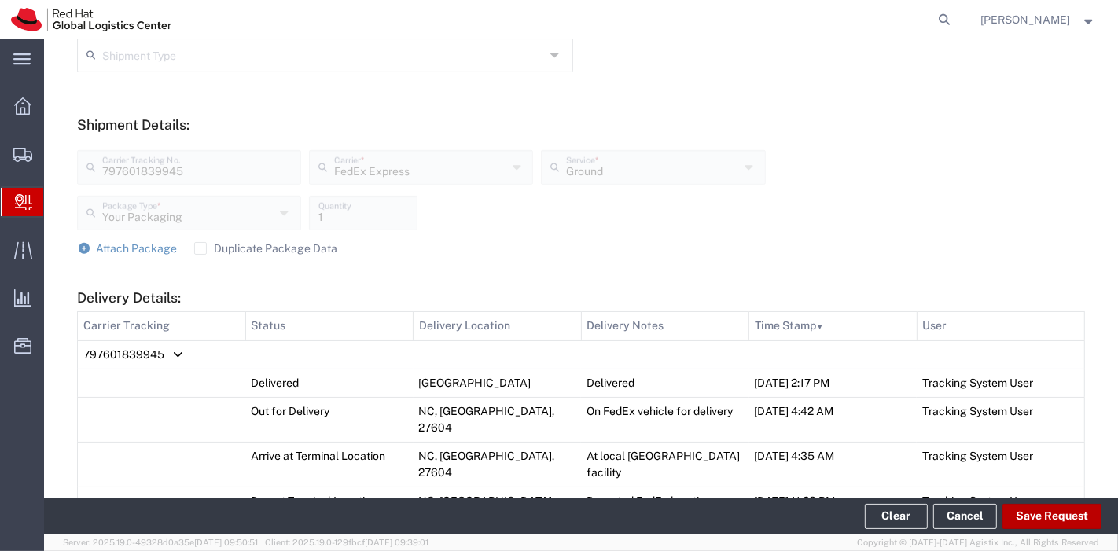
click at [1035, 515] on button "Save Request" at bounding box center [1051, 516] width 99 height 25
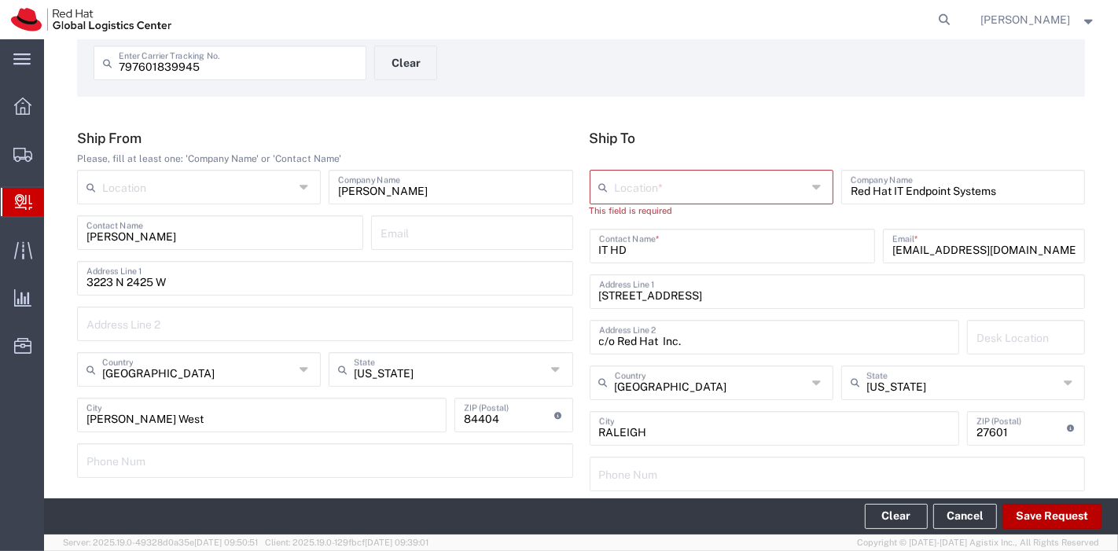
scroll to position [69, 0]
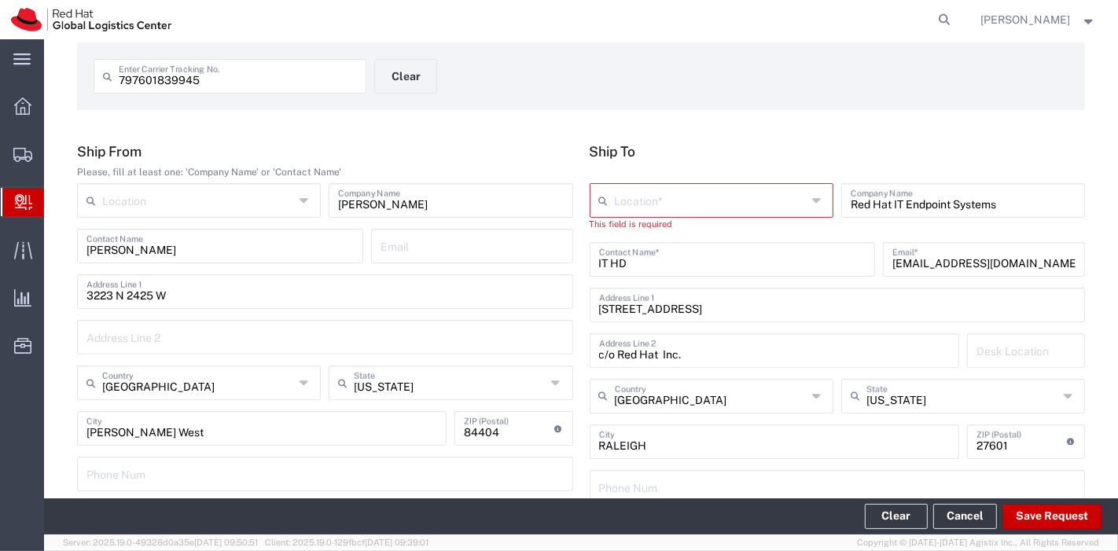
click at [696, 198] on input "text" at bounding box center [711, 200] width 192 height 28
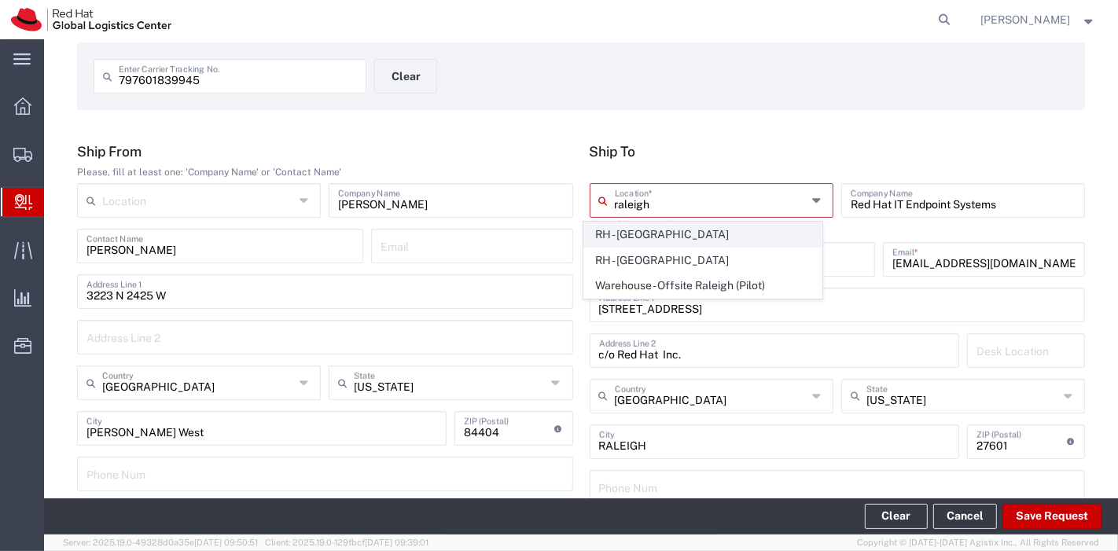
click at [660, 237] on span "RH - [GEOGRAPHIC_DATA]" at bounding box center [702, 234] width 237 height 24
type input "RH - [GEOGRAPHIC_DATA]"
type input "Red Hat, Inc."
type input "[STREET_ADDRESS]"
type input "[PHONE_NUMBER]"
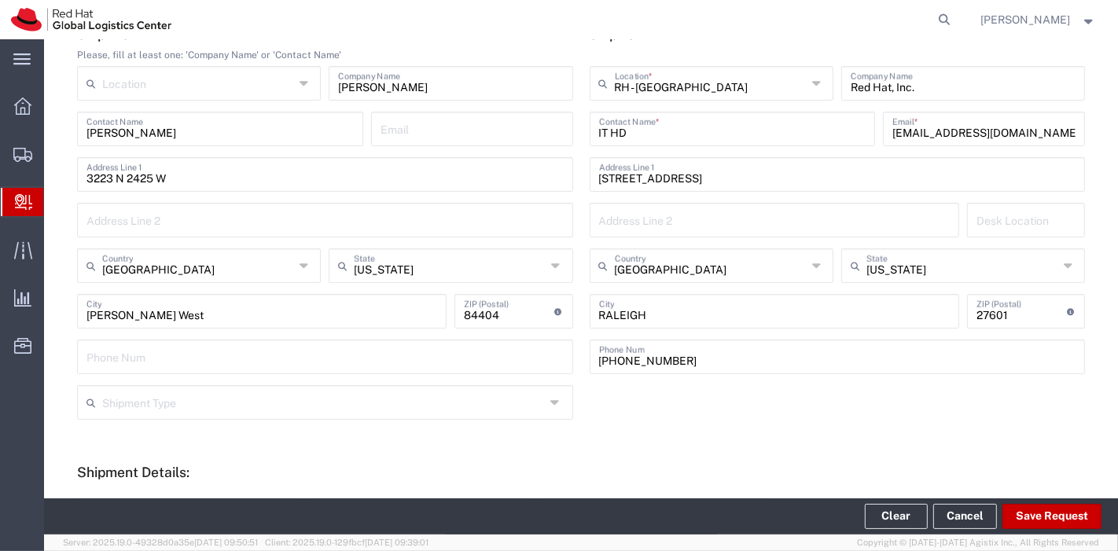
scroll to position [189, 0]
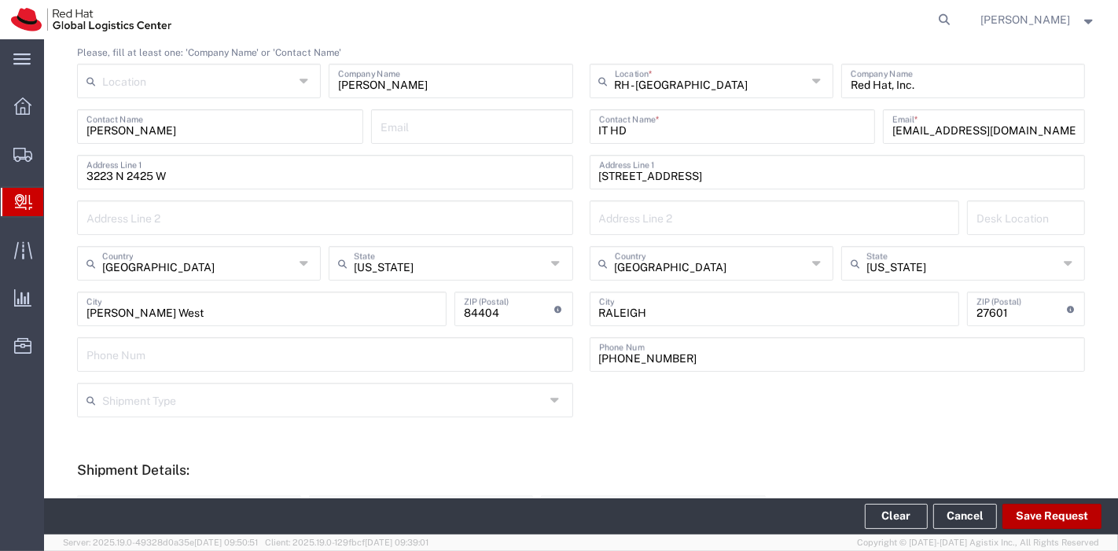
click at [1065, 522] on button "Save Request" at bounding box center [1051, 516] width 99 height 25
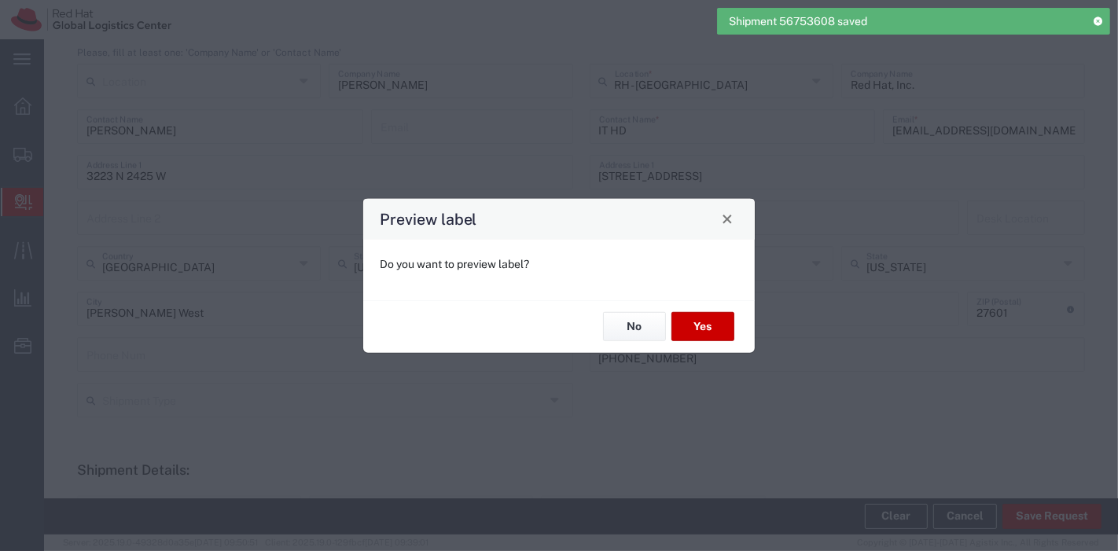
type input "Your Packaging"
type input "Ground"
click at [619, 323] on button "No" at bounding box center [634, 326] width 63 height 29
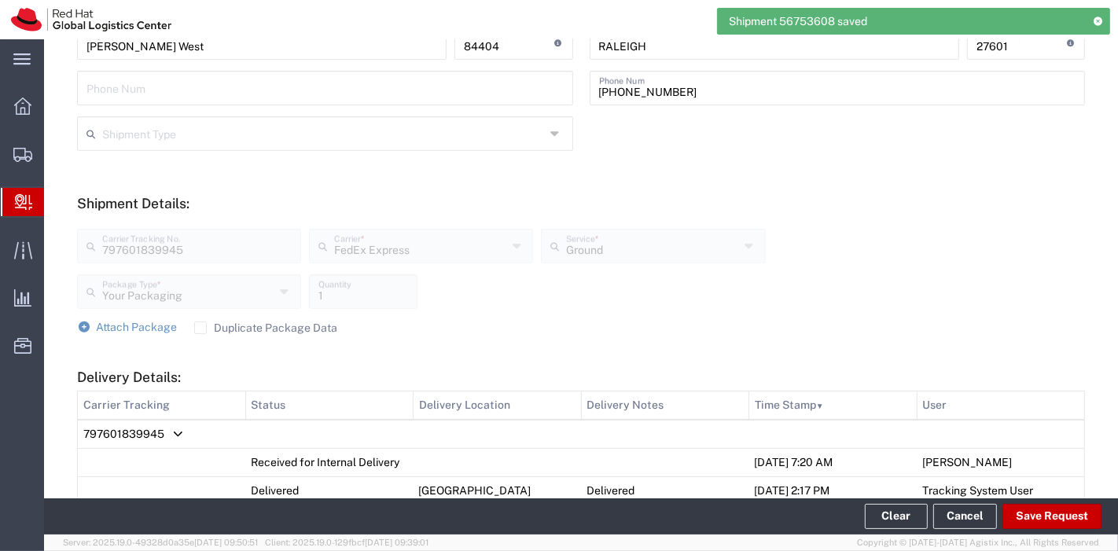
scroll to position [520, 0]
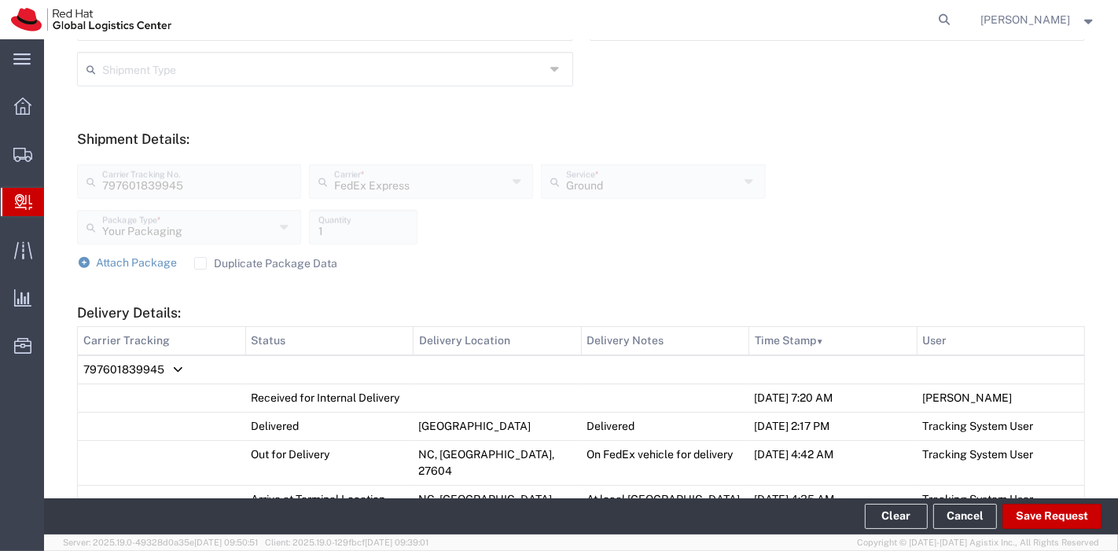
click at [198, 262] on label "Duplicate Package Data" at bounding box center [266, 263] width 144 height 13
click at [200, 263] on input "Duplicate Package Data" at bounding box center [200, 263] width 0 height 0
click at [108, 263] on span "Attach Package" at bounding box center [137, 262] width 81 height 13
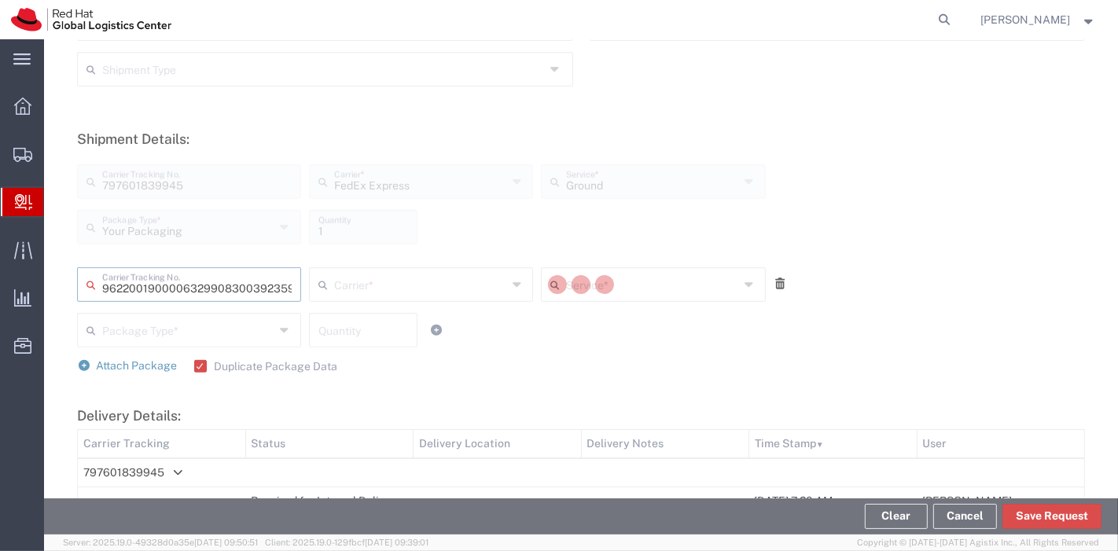
type input "392359032358"
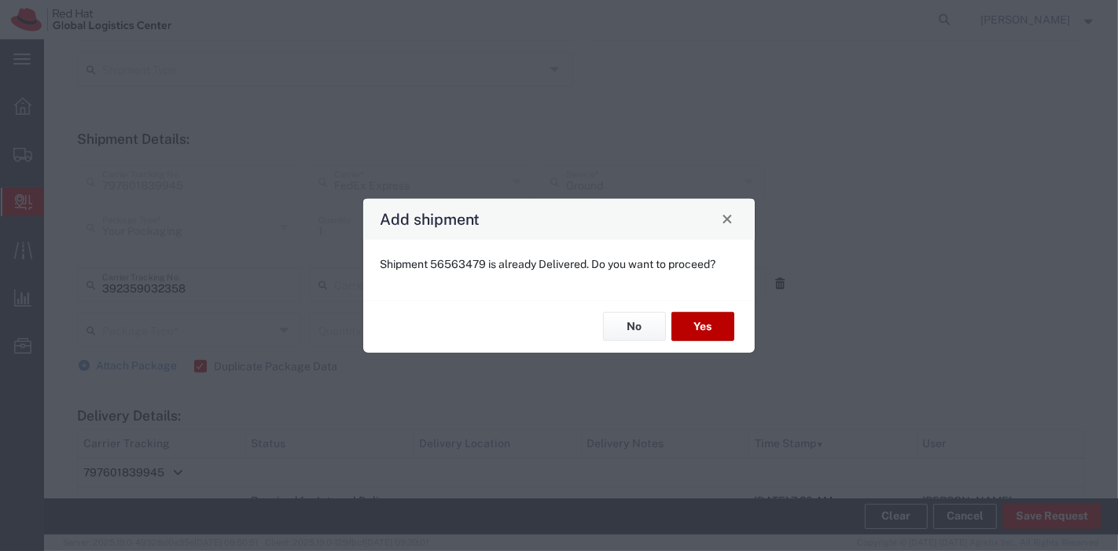
click at [710, 324] on button "Yes" at bounding box center [702, 326] width 63 height 29
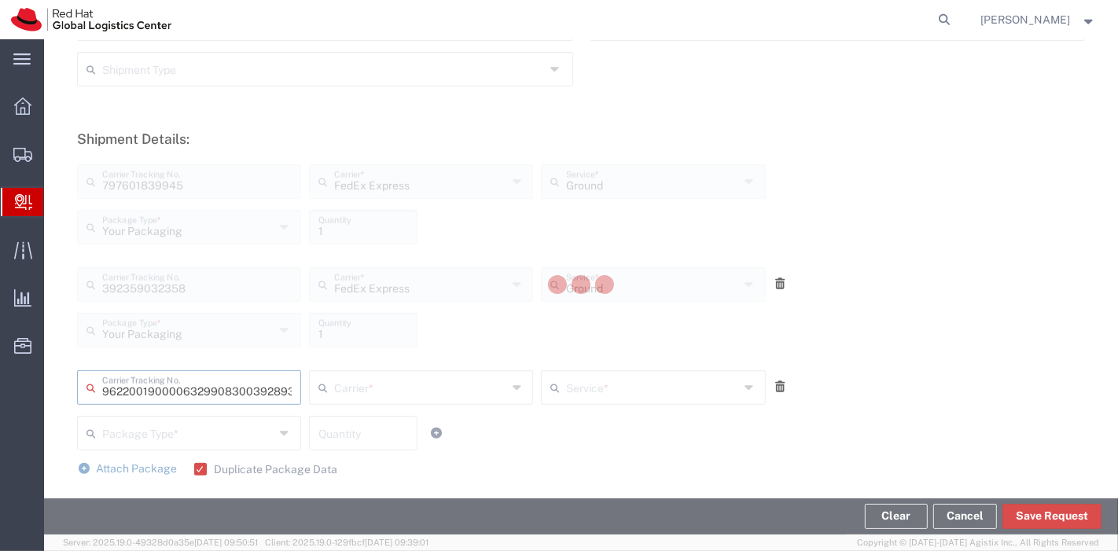
type input "392893607000"
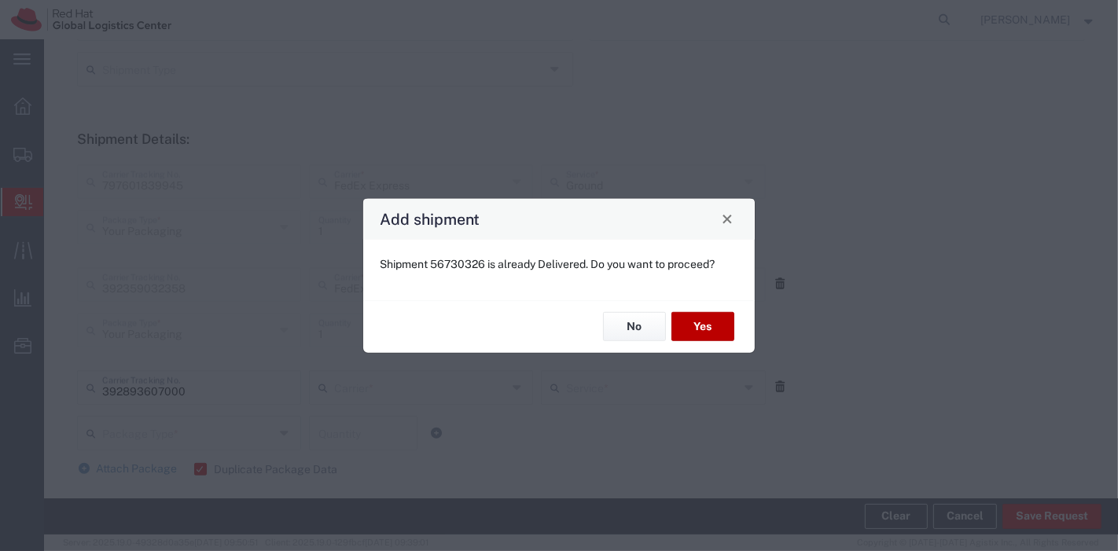
click at [710, 324] on button "Yes" at bounding box center [702, 326] width 63 height 29
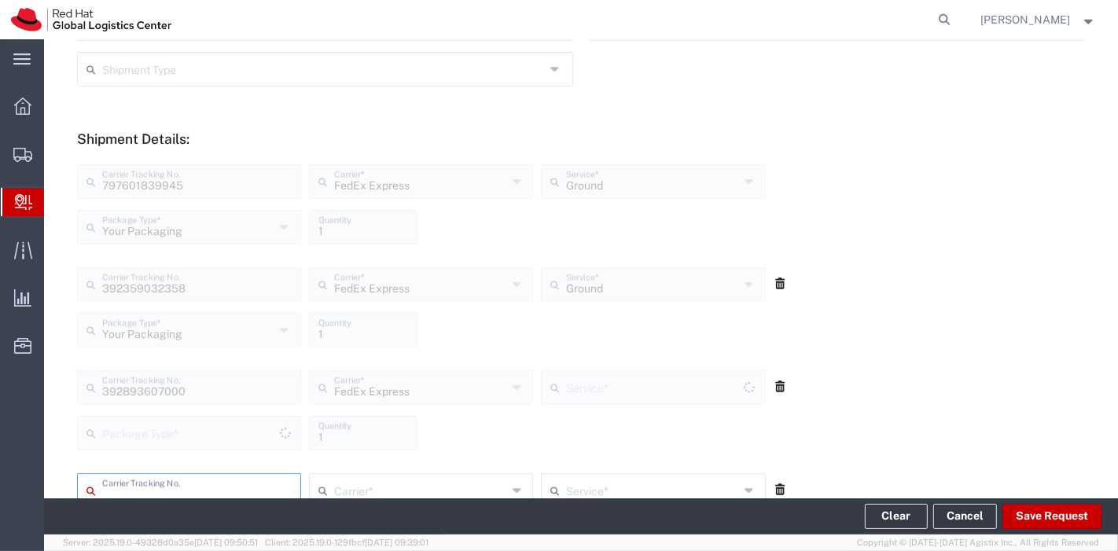
type input "Your Packaging"
type input "Ground"
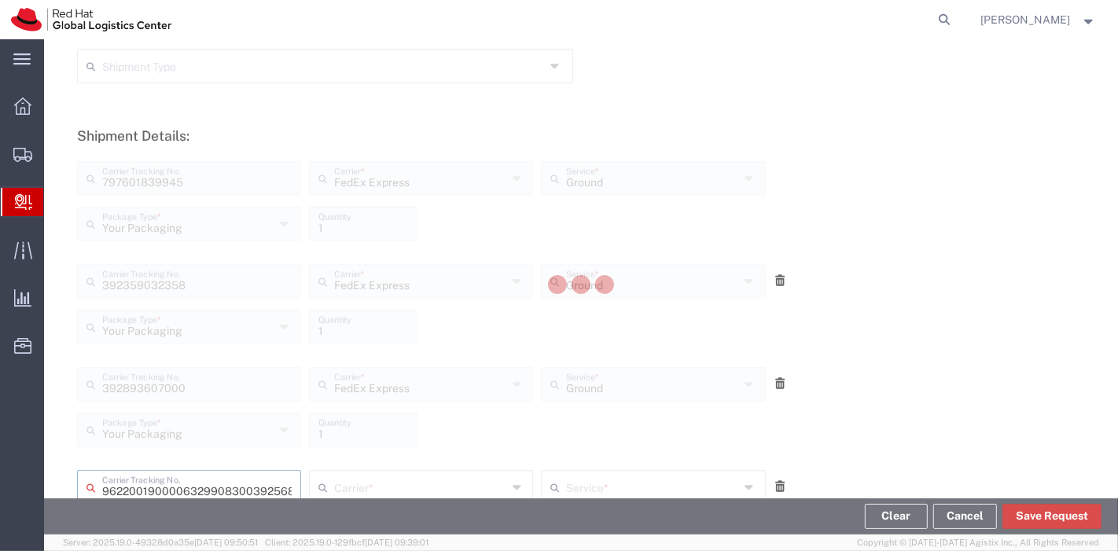
type input "392568532627"
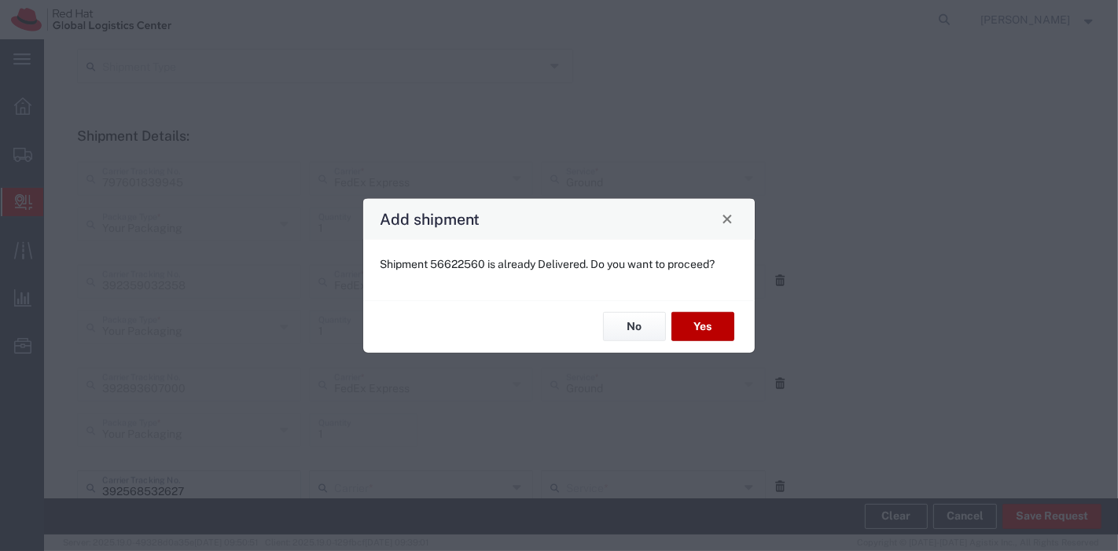
click at [710, 324] on button "Yes" at bounding box center [702, 326] width 63 height 29
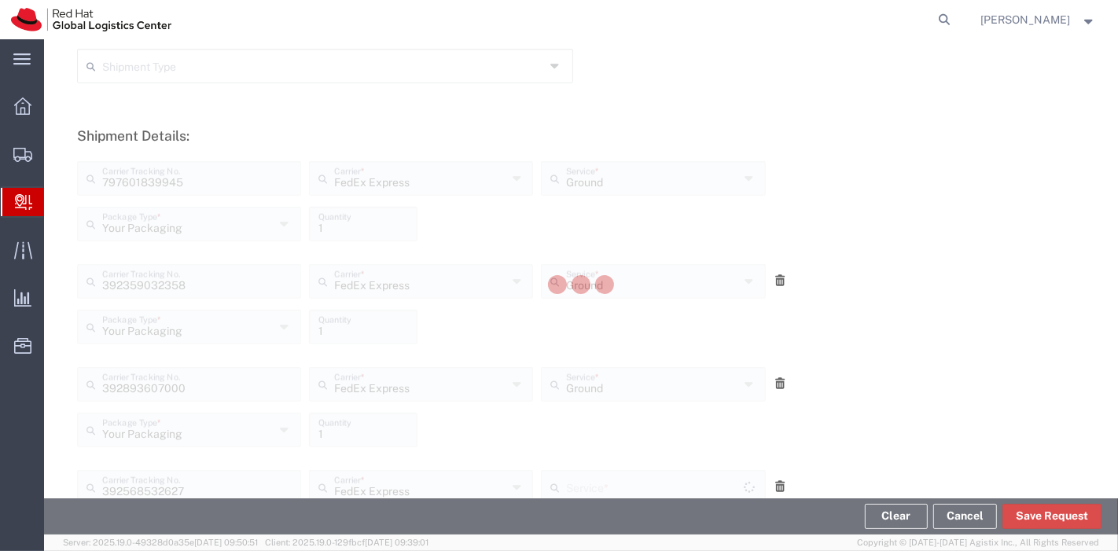
scroll to position [843, 0]
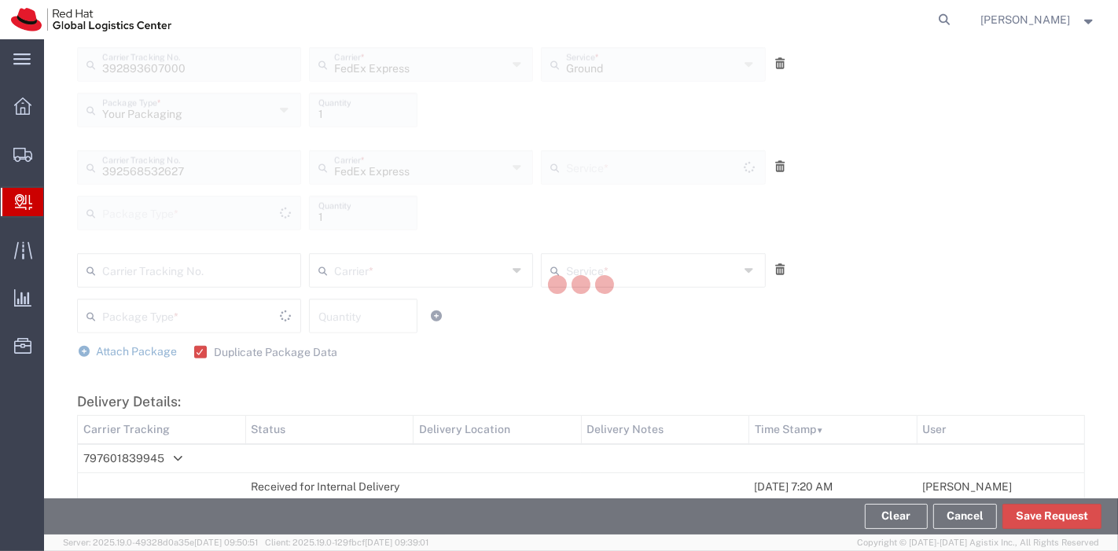
type input "Your Packaging"
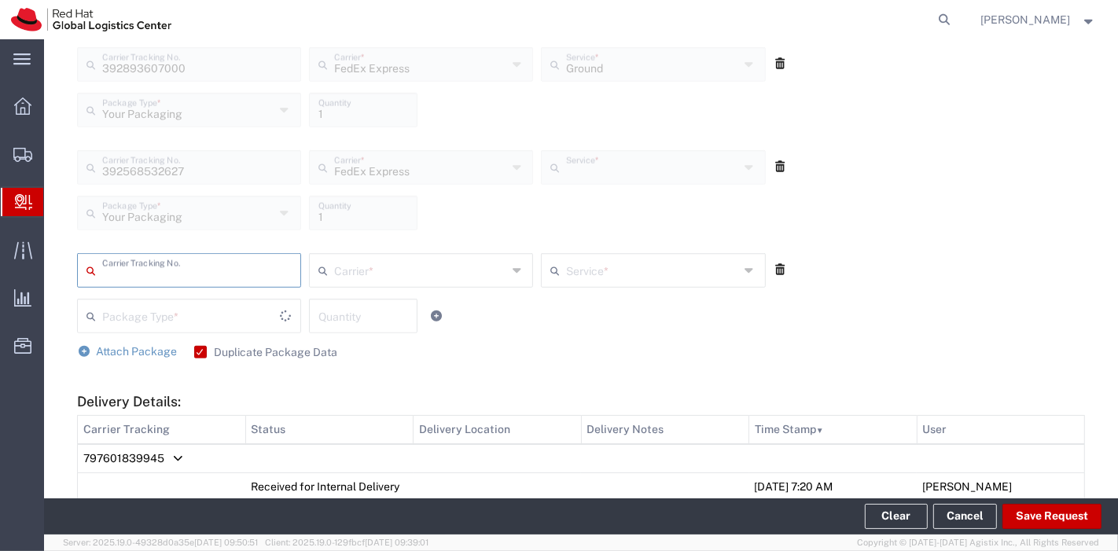
type input "Ground"
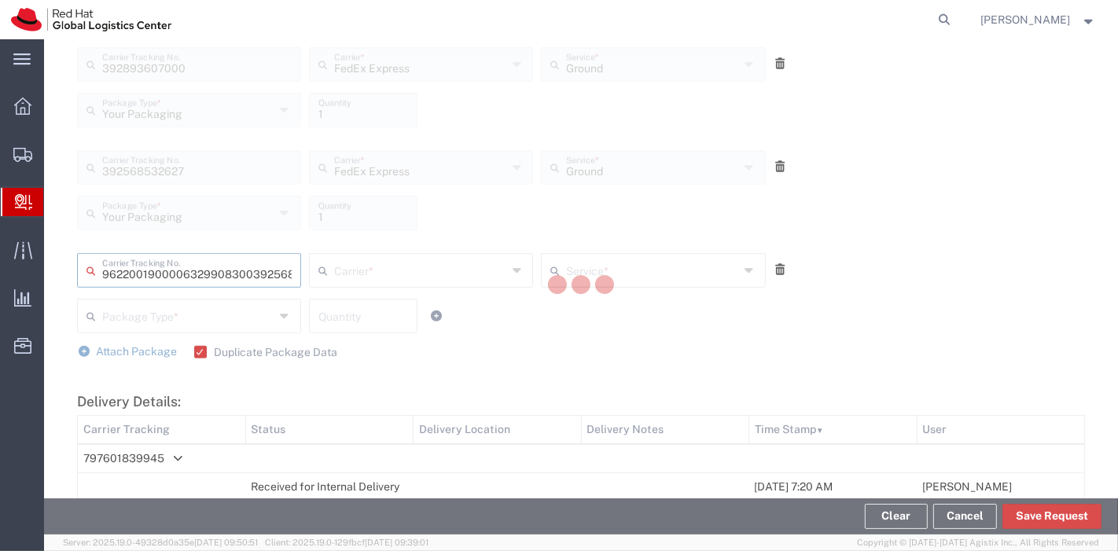
type input "392568671730"
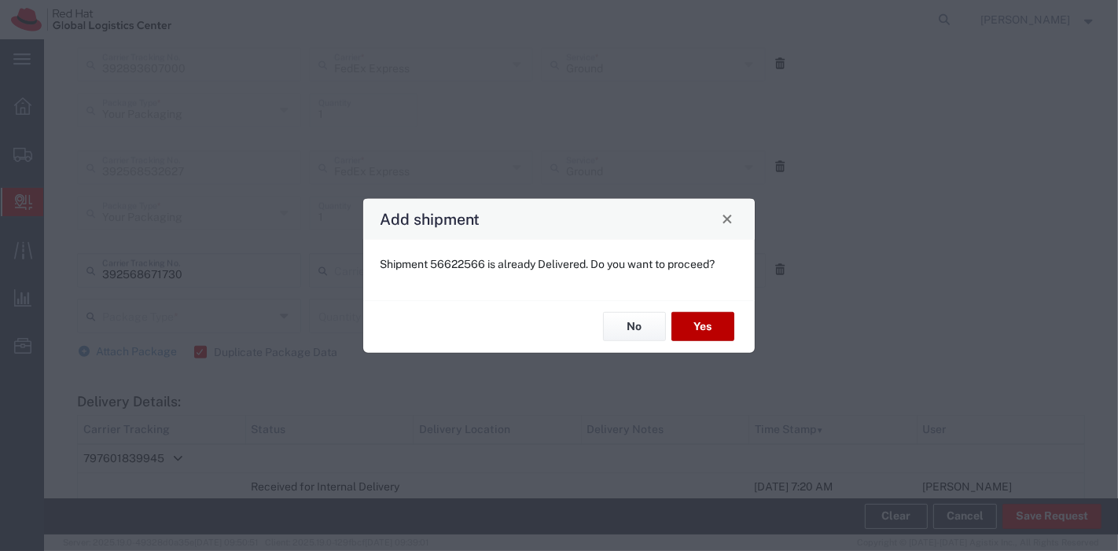
click at [710, 324] on button "Yes" at bounding box center [702, 326] width 63 height 29
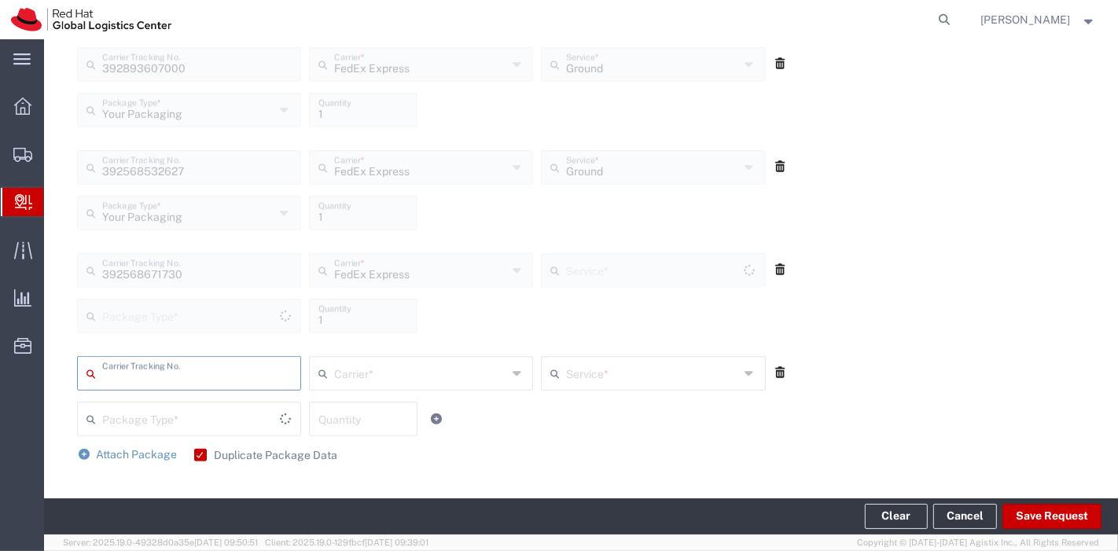
type input "Your Packaging"
type input "Ground"
type input "288025174984"
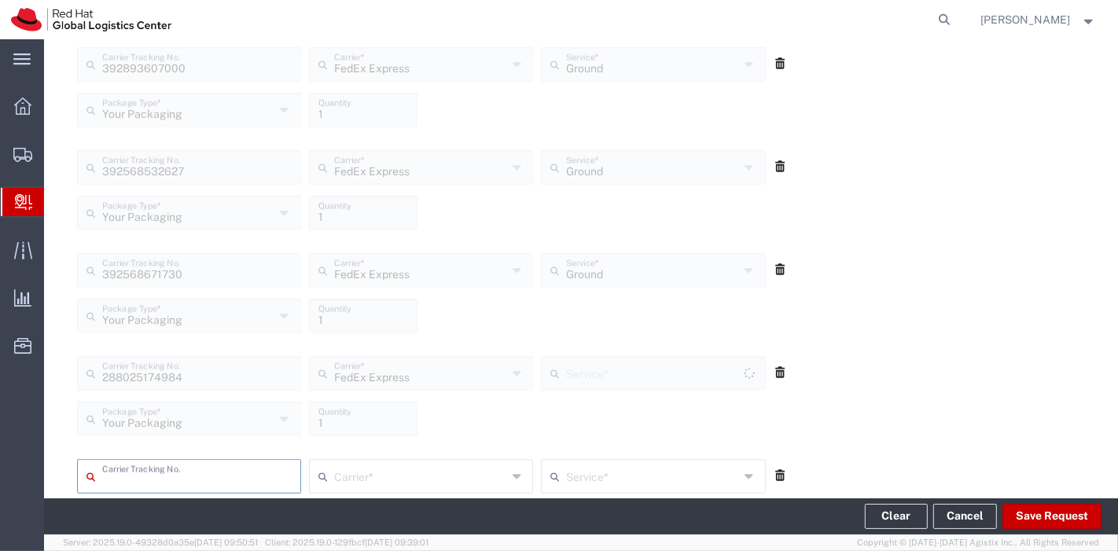
type input "Ground"
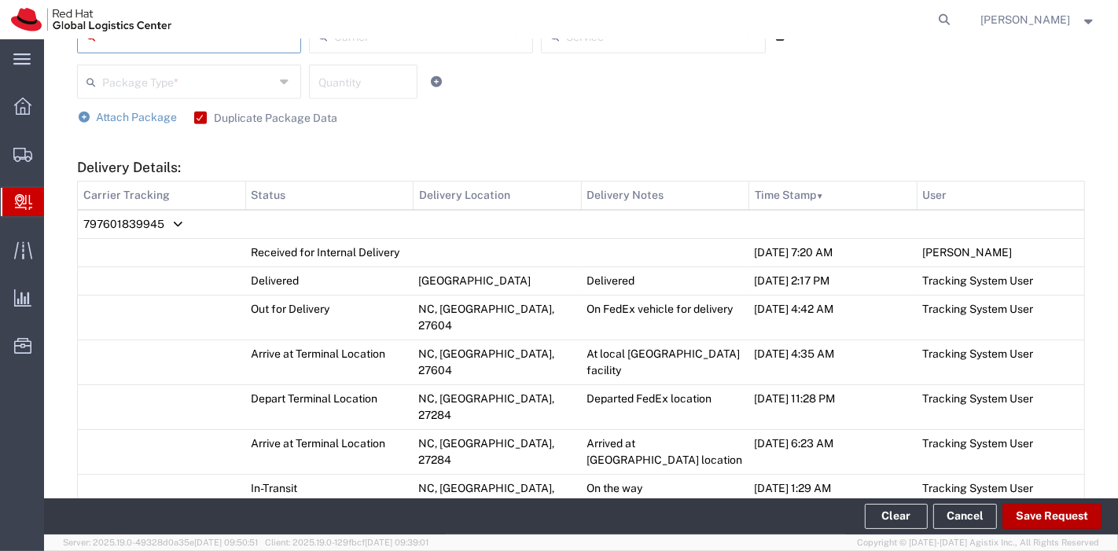
scroll to position [1284, 0]
click at [1069, 524] on button "Save Request" at bounding box center [1051, 516] width 99 height 25
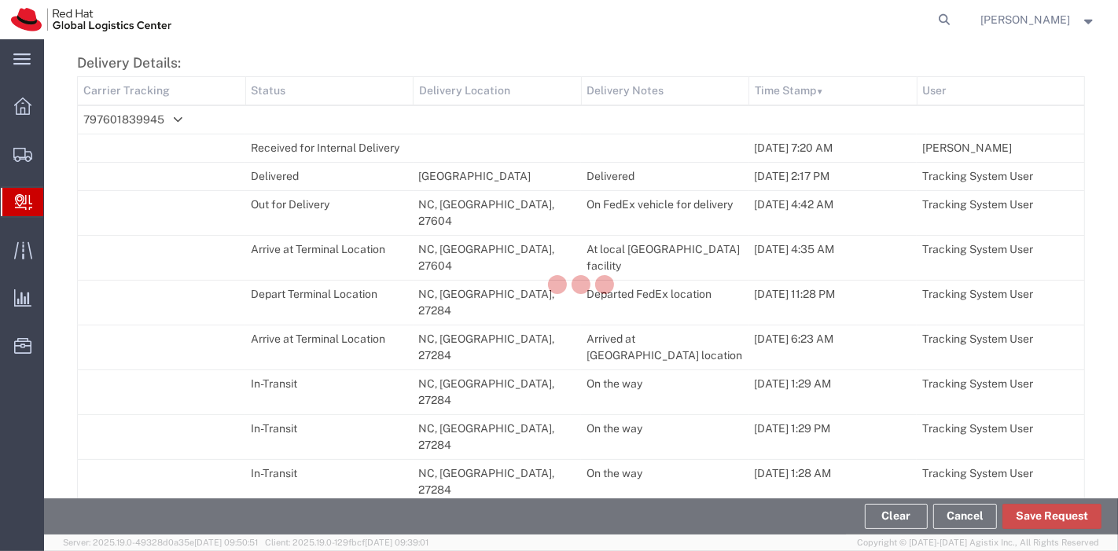
scroll to position [1181, 0]
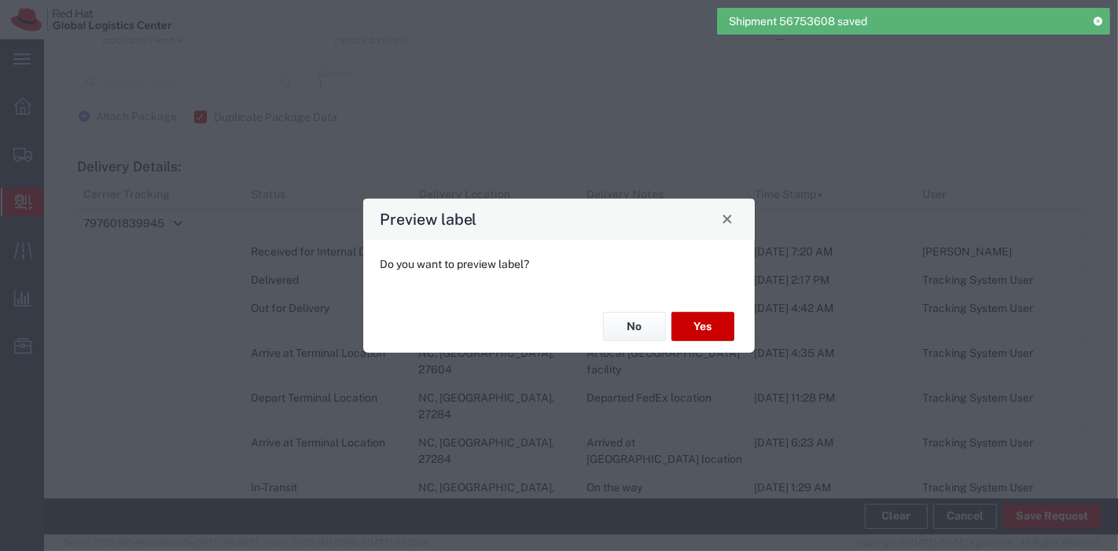
type input "Your Packaging"
type input "Ground"
type input "Your Packaging"
type input "Ground"
type input "Your Packaging"
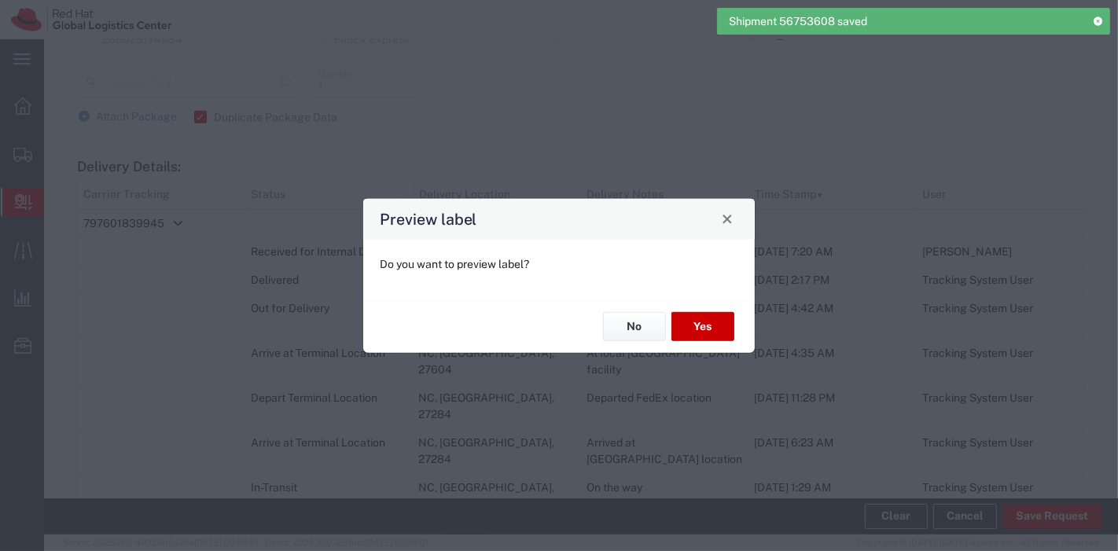
type input "Your Packaging"
type input "Ground"
type input "Your Packaging"
type input "Ground"
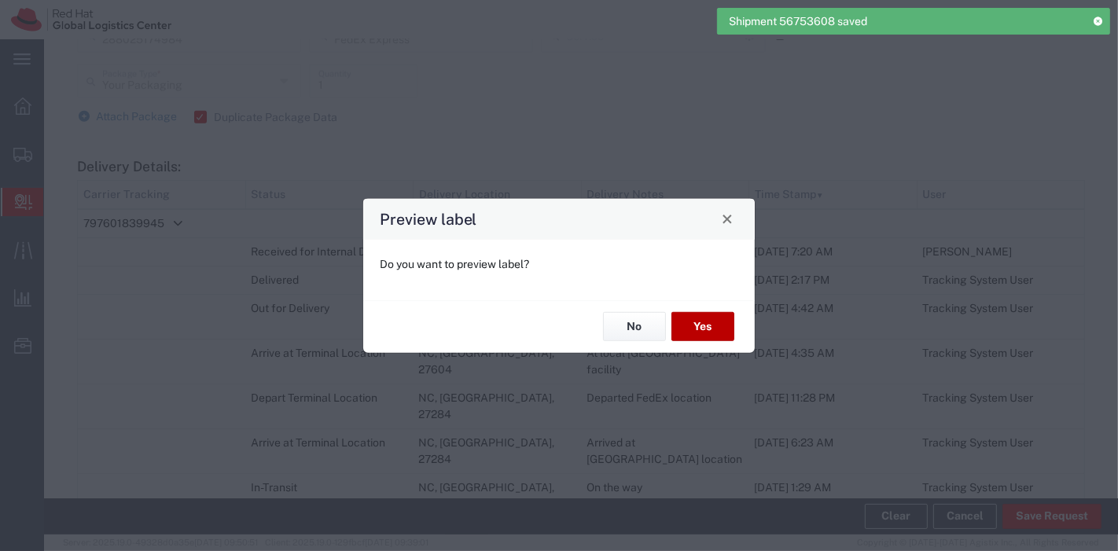
type input "Ground"
click at [645, 329] on button "No" at bounding box center [634, 326] width 63 height 29
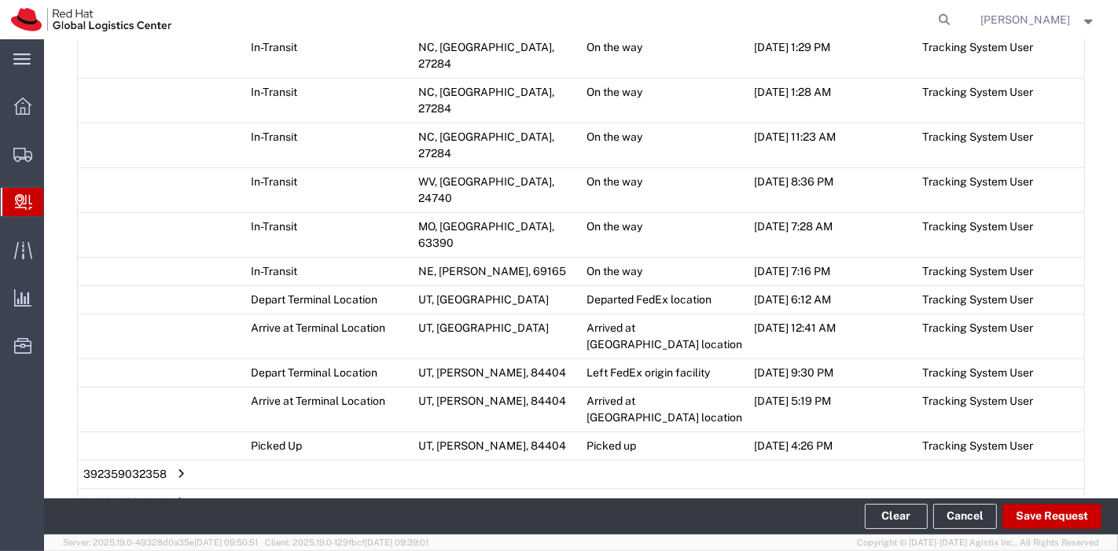
scroll to position [1681, 0]
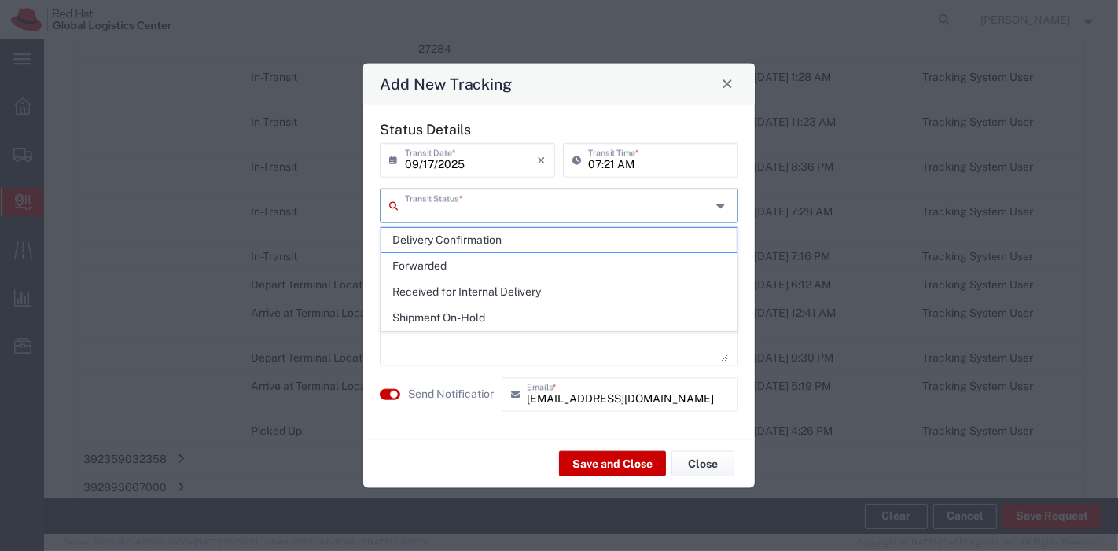
click at [490, 203] on input "text" at bounding box center [558, 204] width 306 height 28
click at [484, 244] on span "Delivery Confirmation" at bounding box center [559, 240] width 356 height 24
type input "Delivery Confirmation"
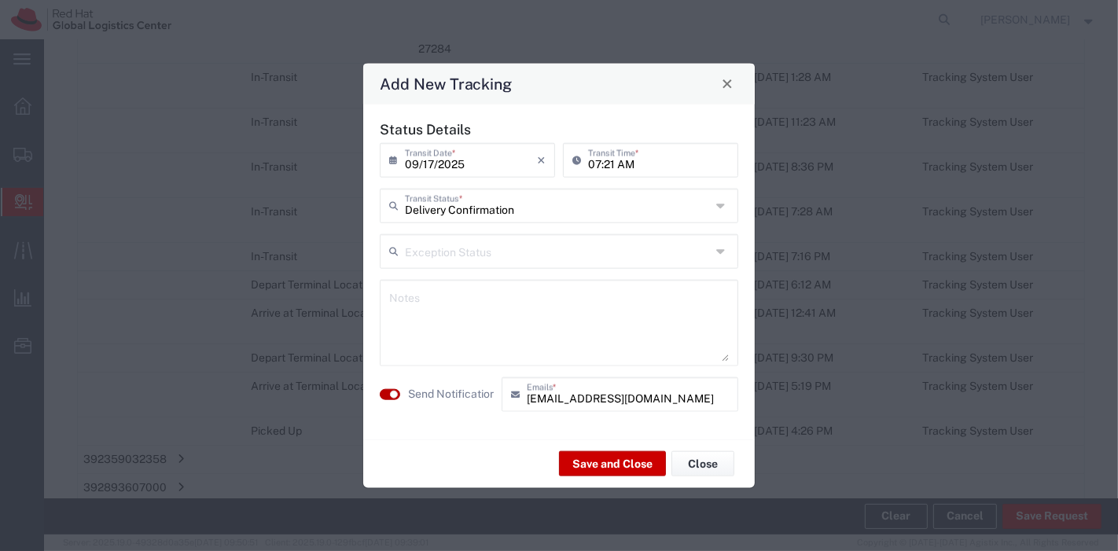
click at [394, 394] on small "button" at bounding box center [394, 394] width 8 height 8
click at [646, 470] on button "Save and Close" at bounding box center [612, 463] width 107 height 25
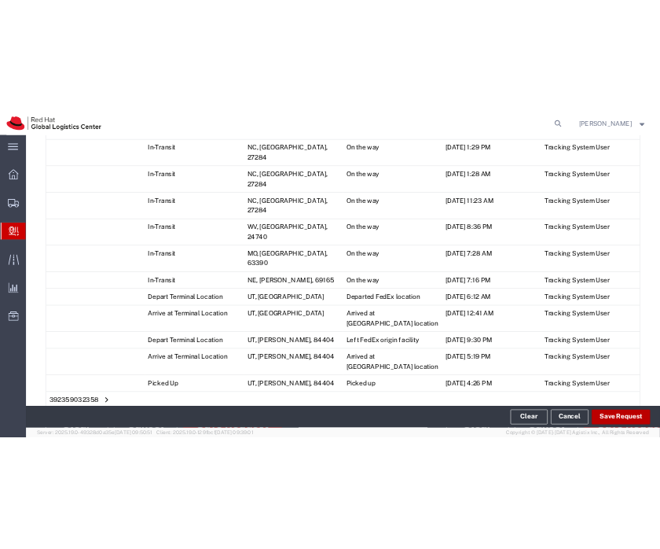
scroll to position [1709, 0]
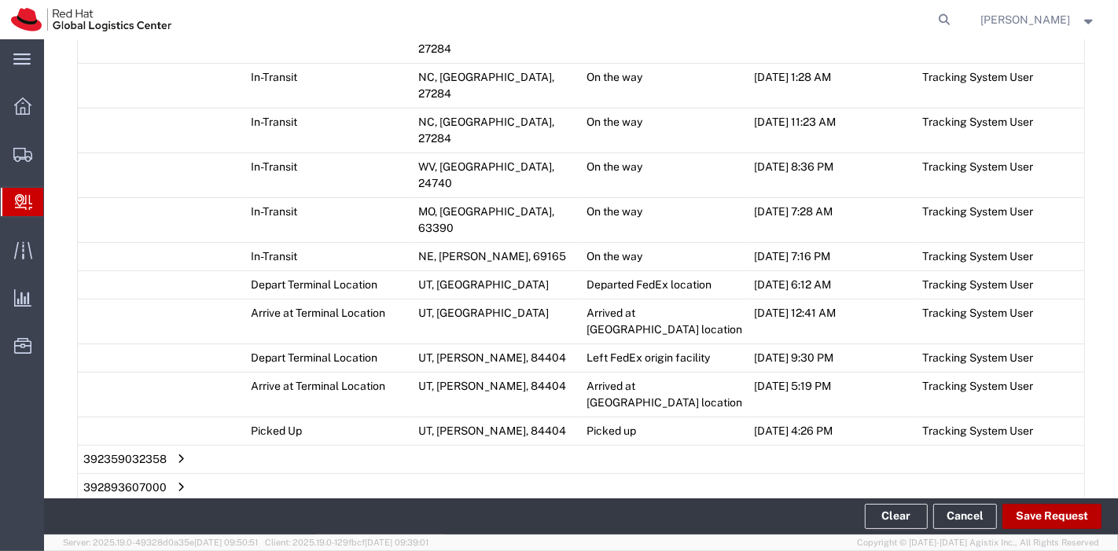
click at [1026, 518] on button "Save Request" at bounding box center [1051, 516] width 99 height 25
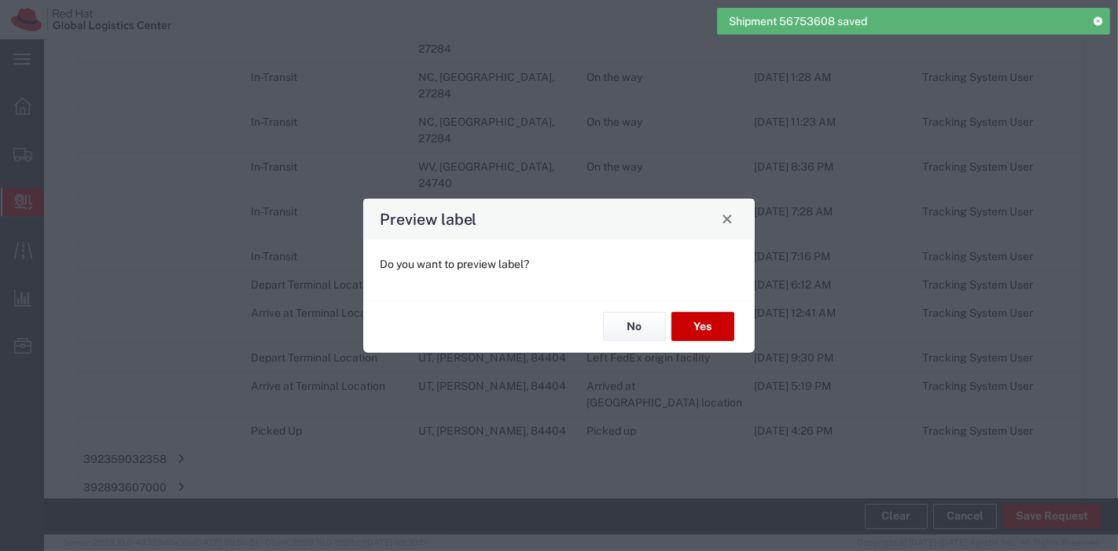
type input "Your Packaging"
type input "Ground"
type input "Your Packaging"
type input "Ground"
type input "Your Packaging"
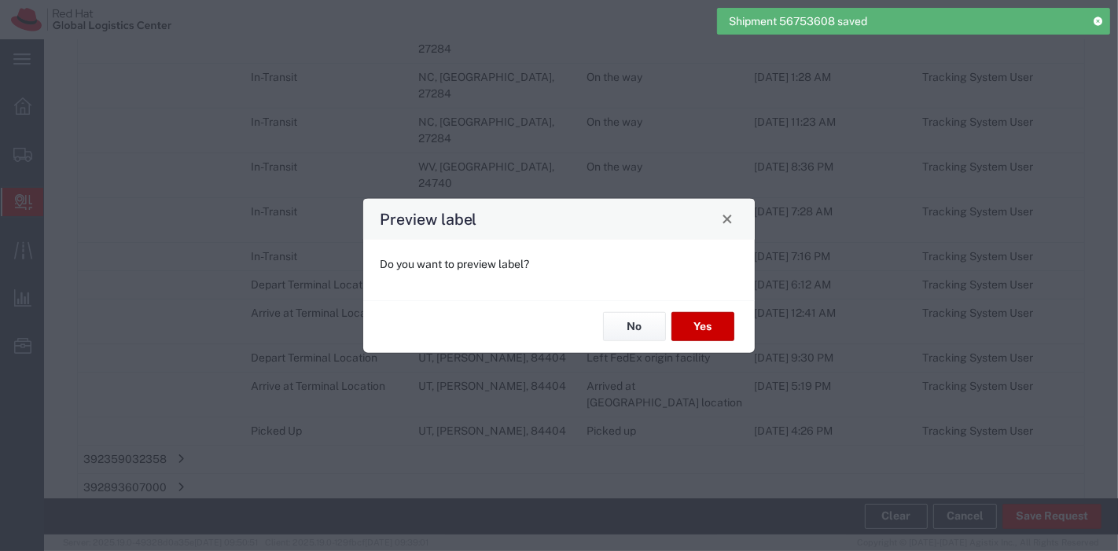
type input "Ground"
type input "Your Packaging"
type input "Ground"
type input "Your Packaging"
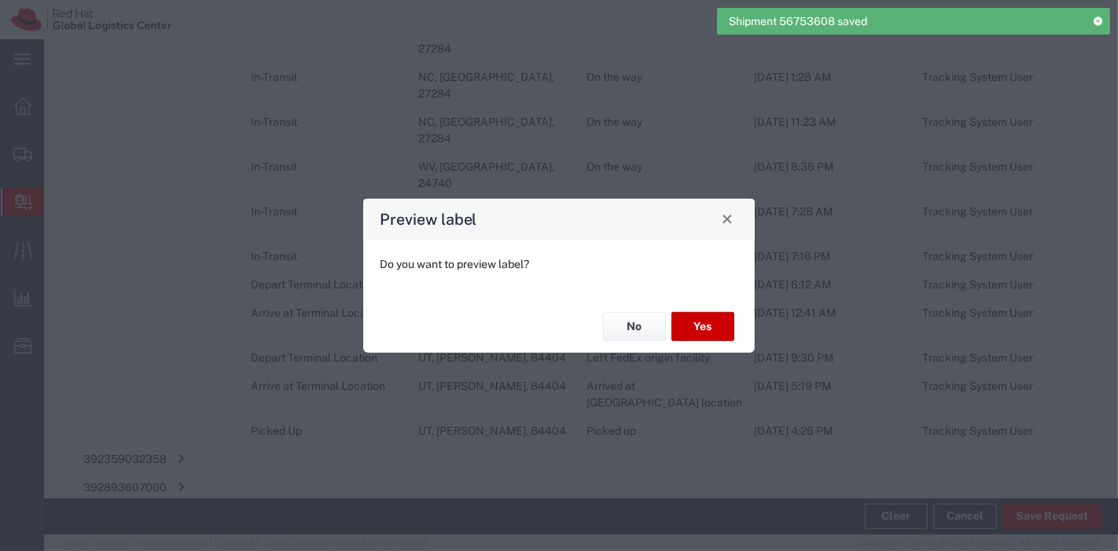
type input "Ground"
click at [627, 326] on button "No" at bounding box center [634, 326] width 63 height 29
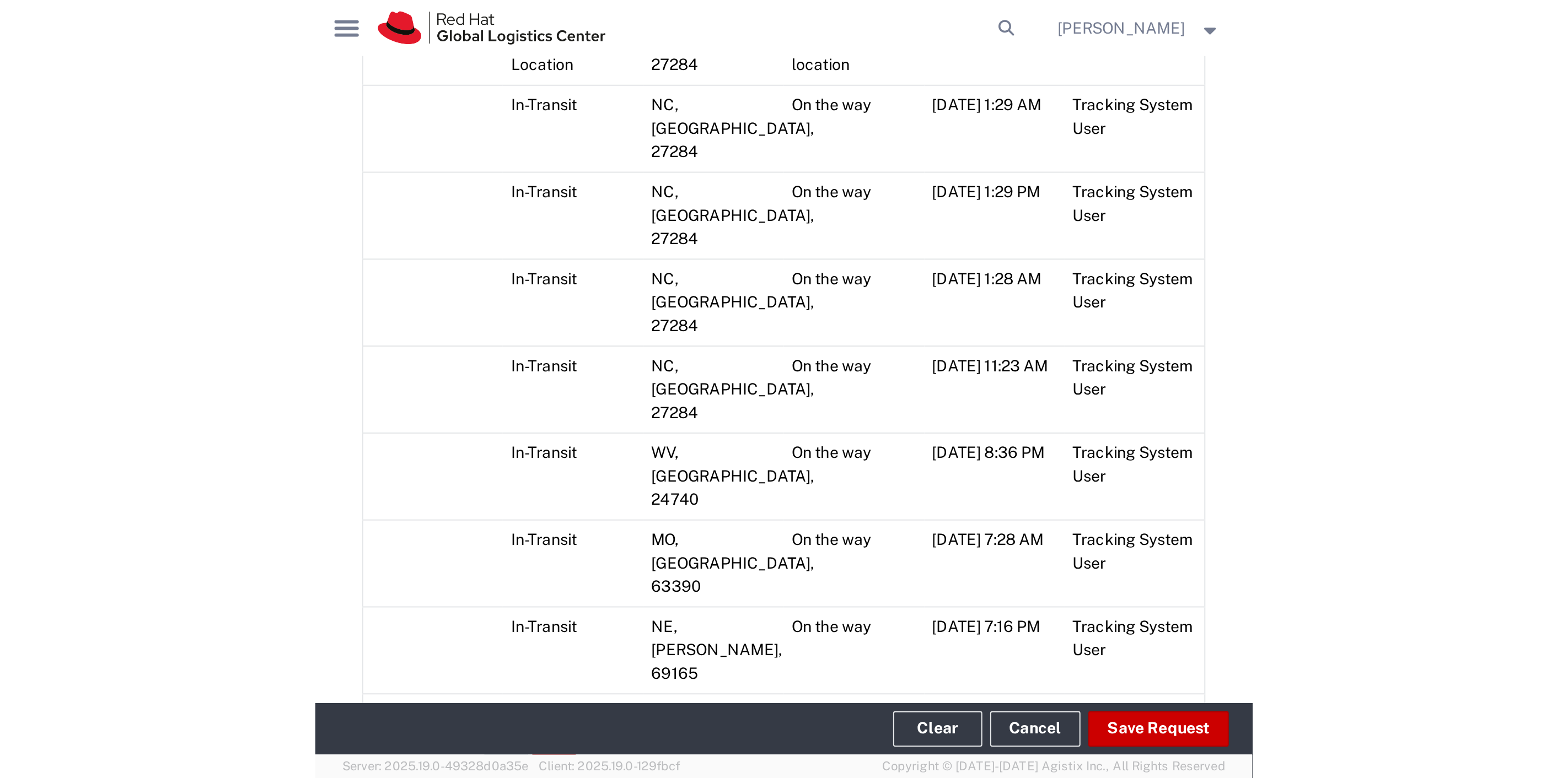
scroll to position [899, 0]
